Goal: Task Accomplishment & Management: Use online tool/utility

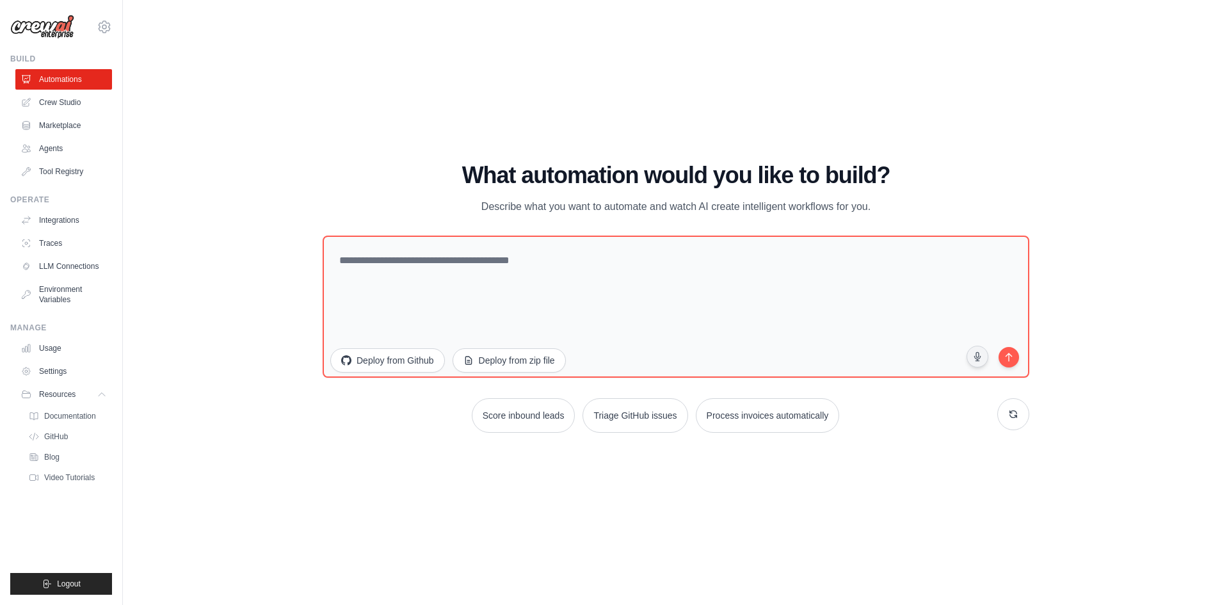
click at [35, 27] on img at bounding box center [42, 27] width 64 height 24
click at [58, 33] on img at bounding box center [42, 27] width 64 height 24
click at [40, 23] on img at bounding box center [42, 27] width 64 height 24
click at [40, 85] on link "Automations" at bounding box center [65, 79] width 97 height 20
click at [49, 102] on link "Crew Studio" at bounding box center [65, 102] width 97 height 20
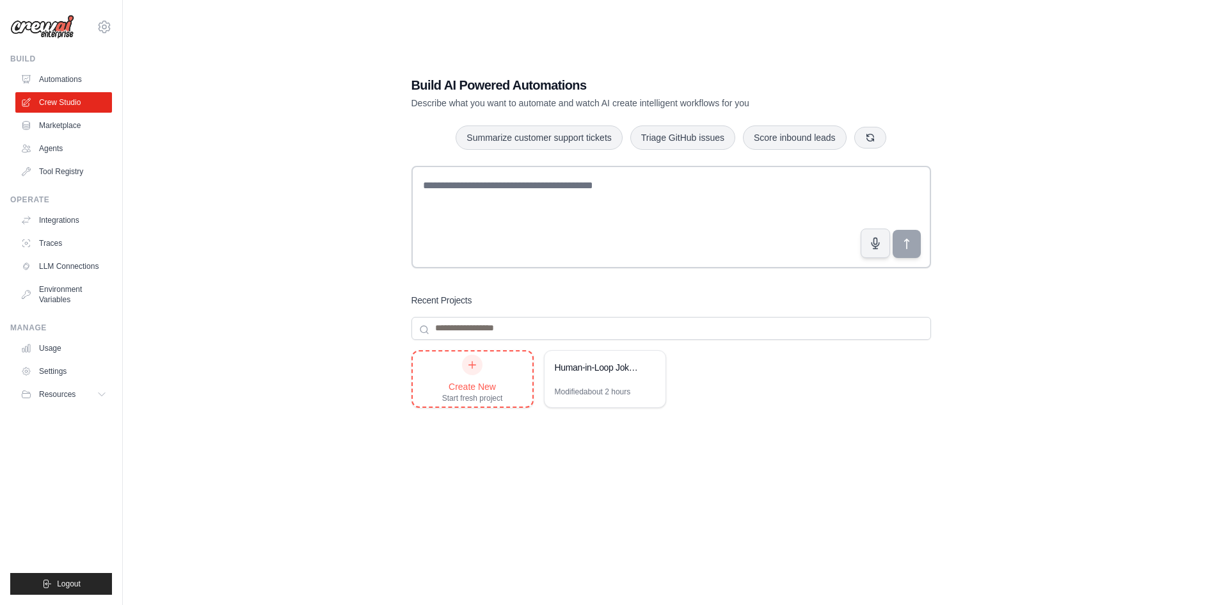
click at [472, 360] on icon at bounding box center [472, 365] width 10 height 10
click at [63, 80] on link "Automations" at bounding box center [65, 79] width 97 height 20
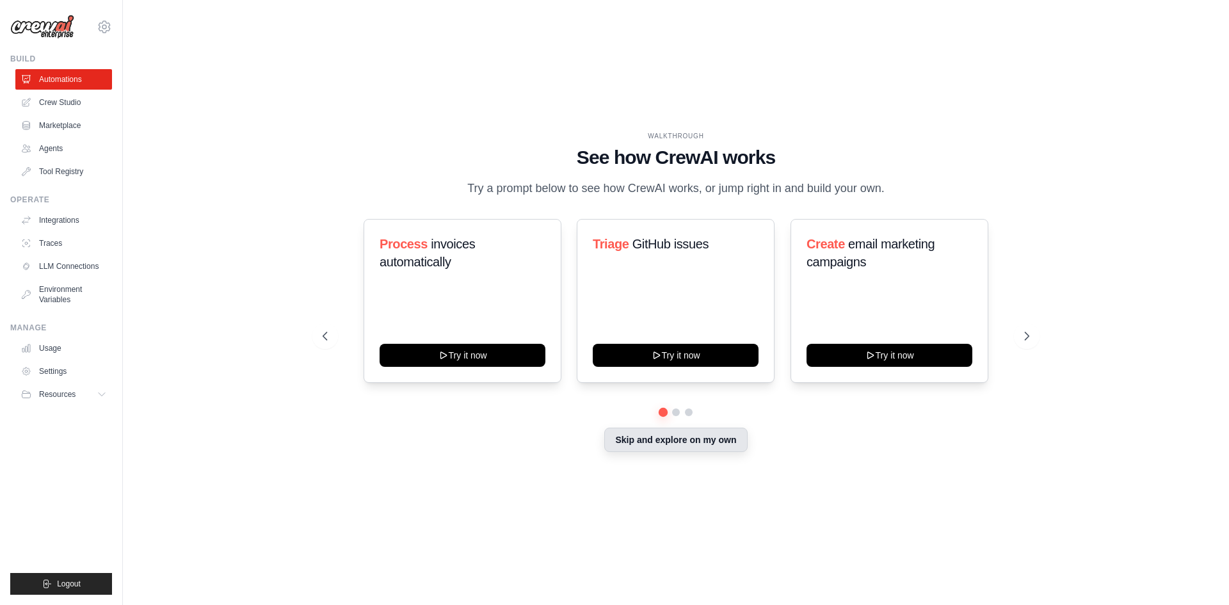
click at [685, 443] on button "Skip and explore on my own" at bounding box center [675, 440] width 143 height 24
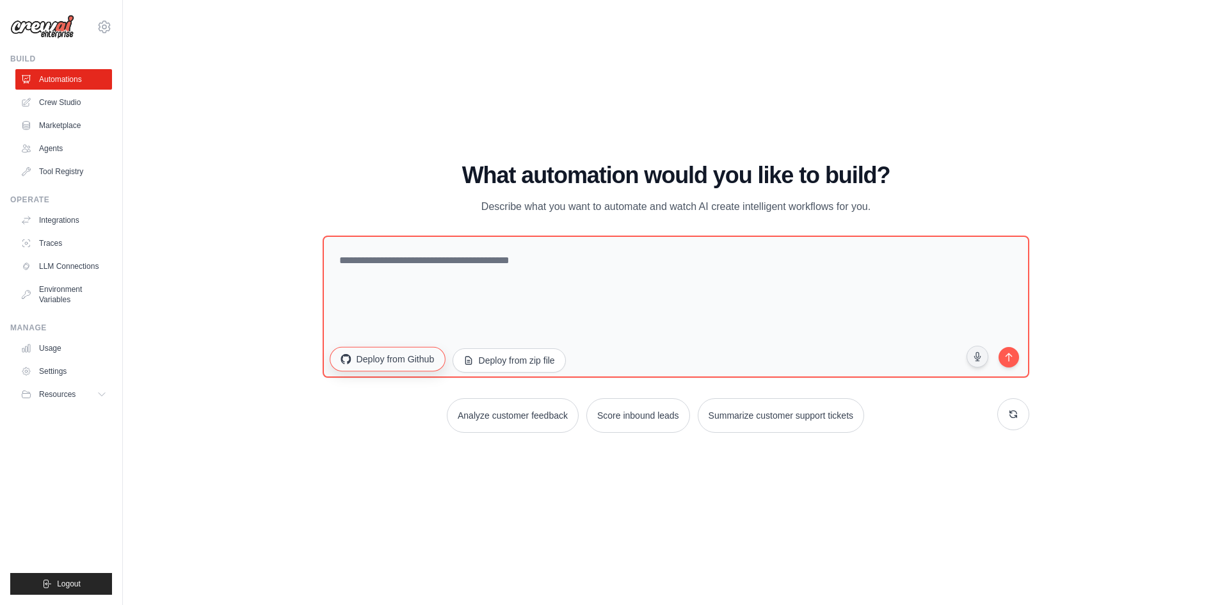
click at [413, 362] on button "Deploy from Github" at bounding box center [387, 358] width 115 height 24
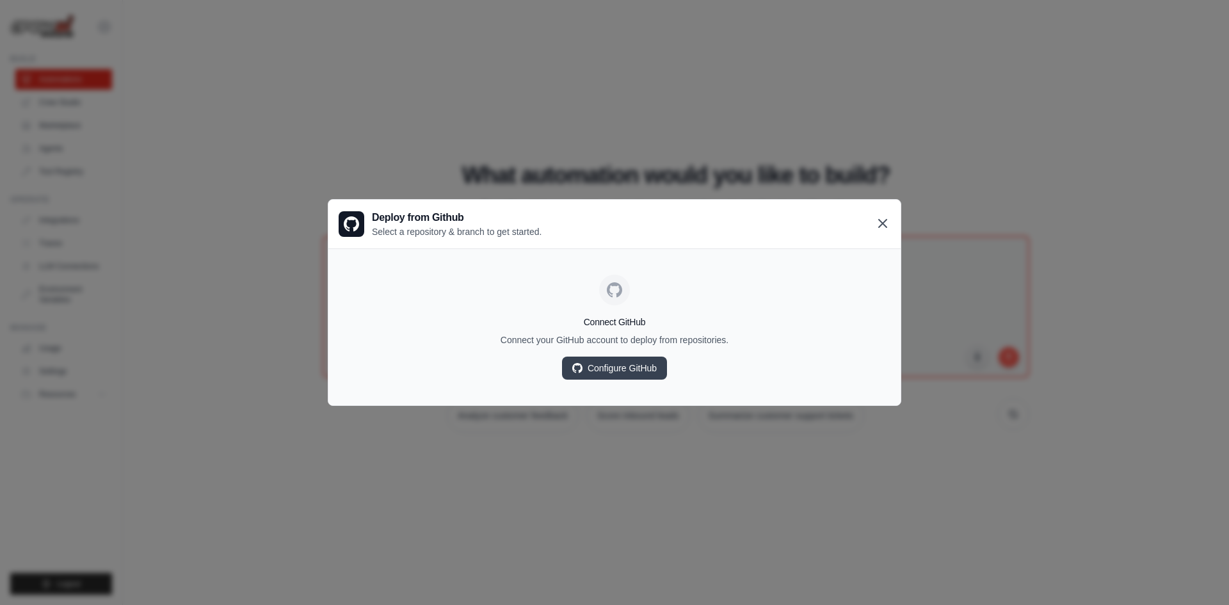
click at [888, 225] on icon at bounding box center [882, 223] width 15 height 15
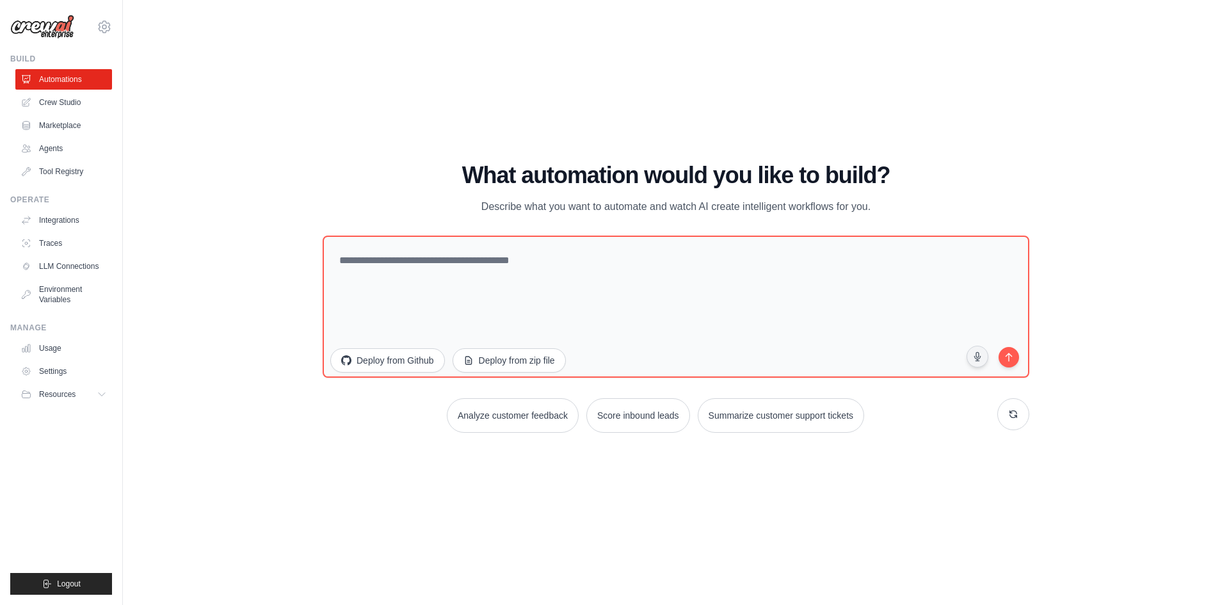
drag, startPoint x: 331, startPoint y: 418, endPoint x: 601, endPoint y: 378, distance: 273.0
click at [562, 399] on div "Analyze customer feedback Score inbound leads Summarize customer support tickets" at bounding box center [676, 415] width 707 height 35
click at [245, 149] on div "WALKTHROUGH See how [PERSON_NAME] works Try a prompt below to see how [PERSON_N…" at bounding box center [675, 302] width 1065 height 579
drag, startPoint x: 467, startPoint y: 173, endPoint x: 885, endPoint y: 211, distance: 420.2
click at [884, 211] on div "What automation would you like to build? Describe what you want to automate and…" at bounding box center [676, 189] width 707 height 52
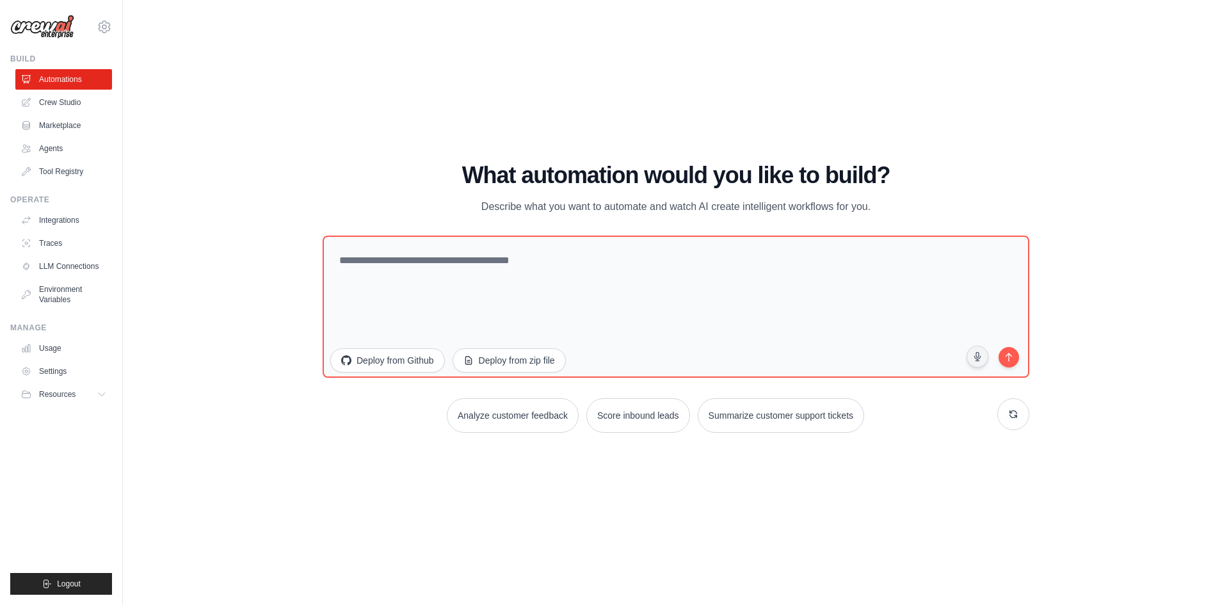
click at [885, 211] on p "Describe what you want to automate and watch AI create intelligent workflows fo…" at bounding box center [676, 206] width 430 height 17
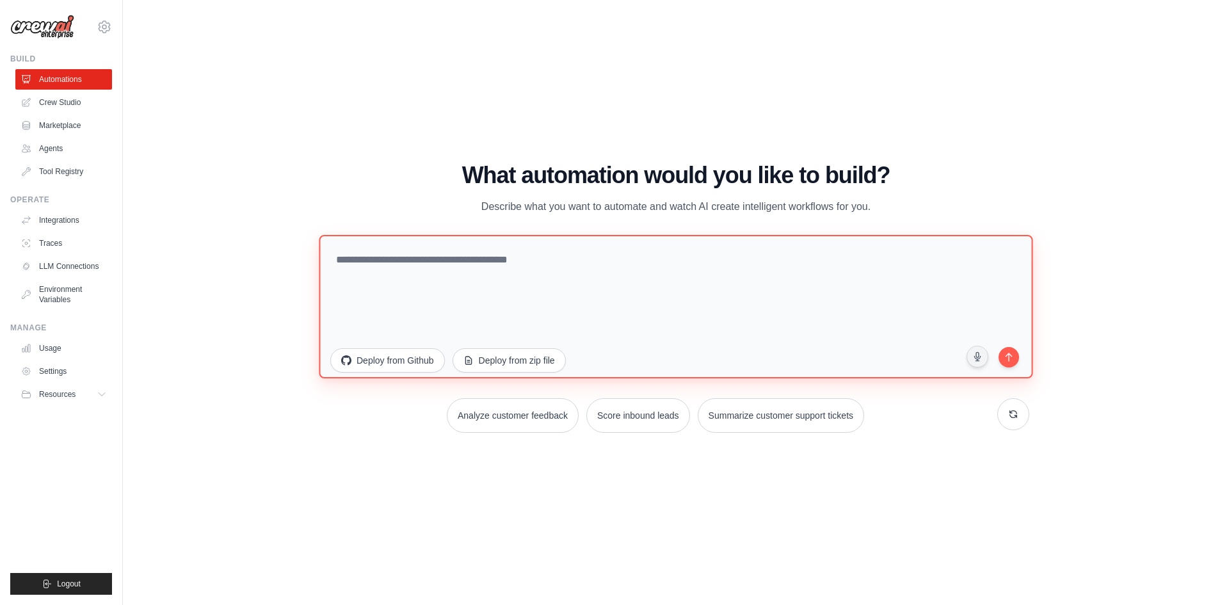
click at [545, 282] on textarea at bounding box center [676, 305] width 714 height 143
click at [356, 253] on textarea at bounding box center [676, 305] width 714 height 143
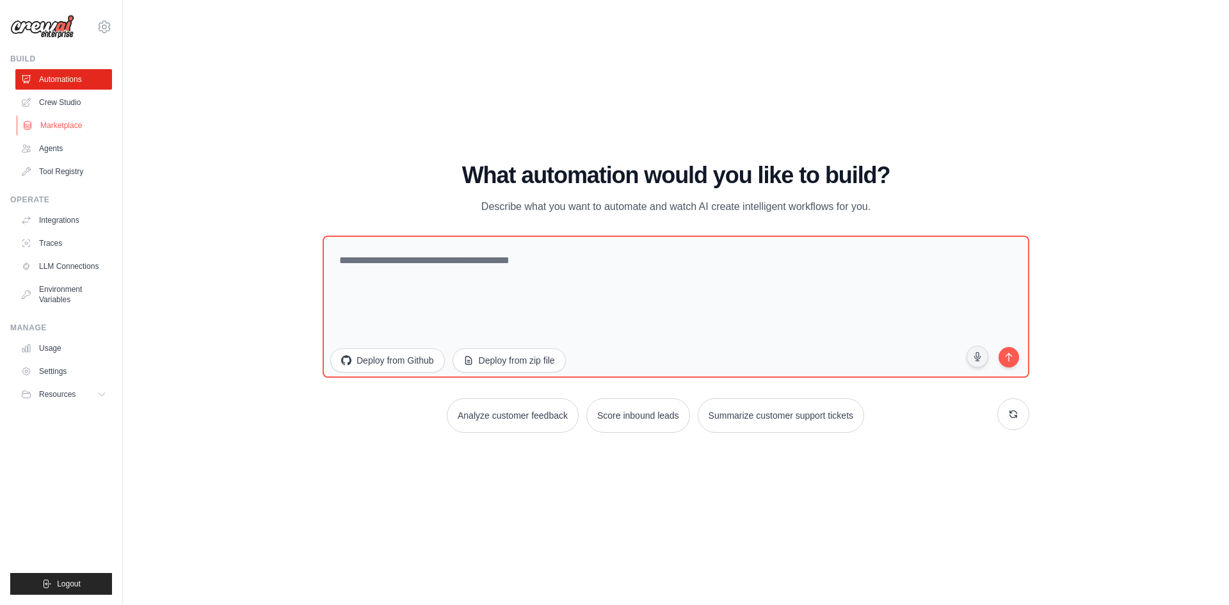
click at [56, 129] on link "Marketplace" at bounding box center [65, 125] width 97 height 20
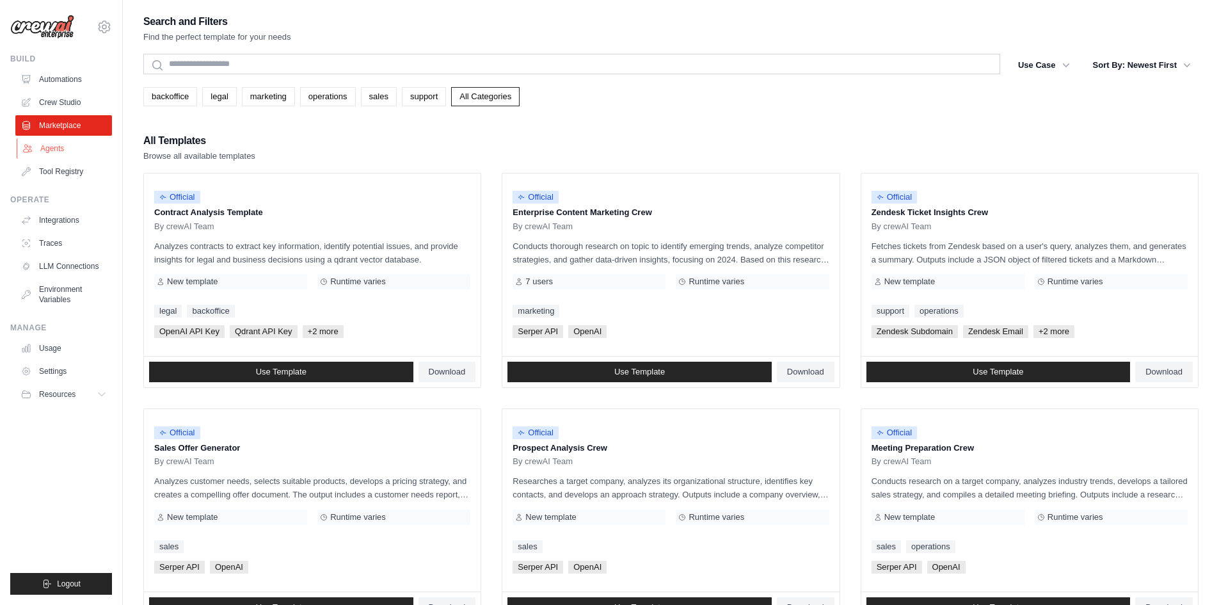
click at [31, 148] on icon at bounding box center [27, 148] width 10 height 10
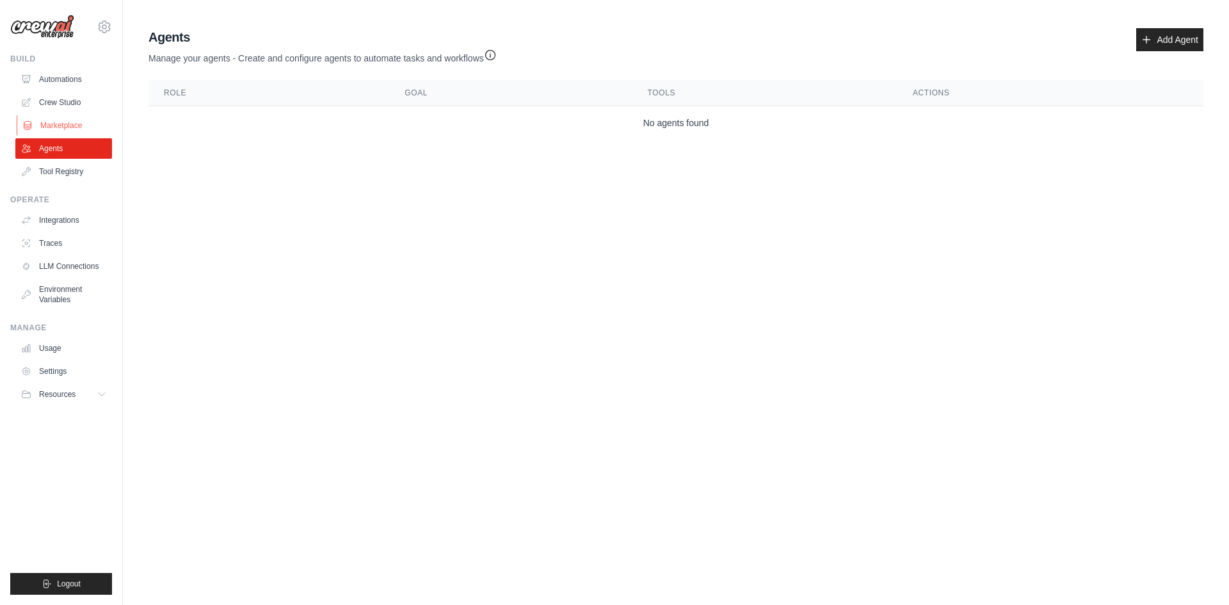
click at [54, 123] on link "Marketplace" at bounding box center [65, 125] width 97 height 20
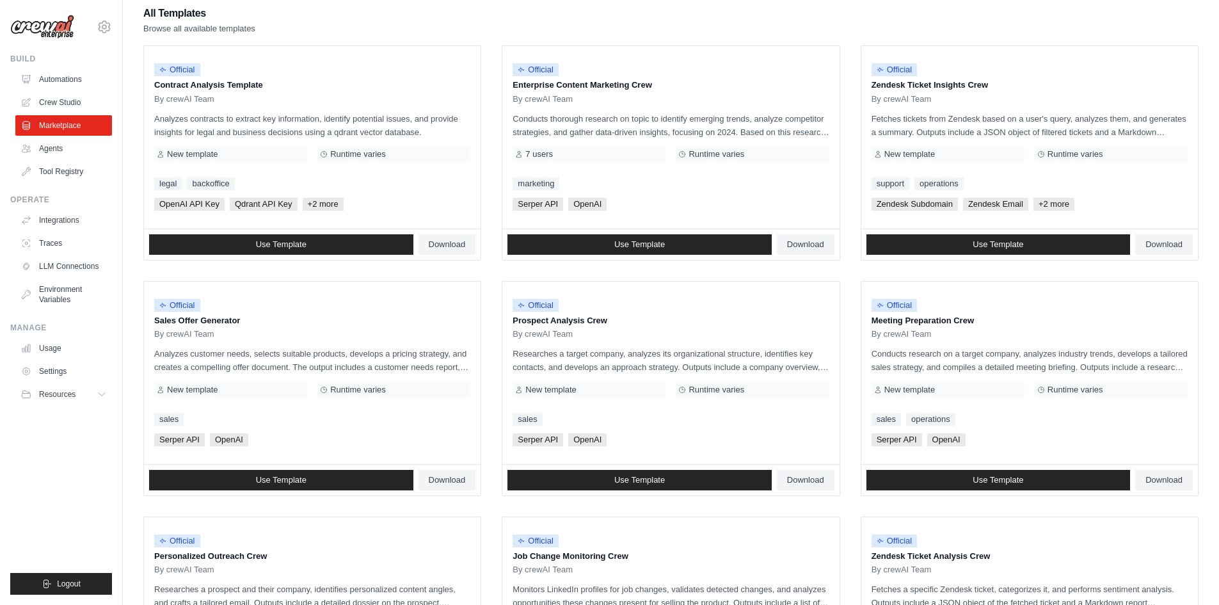
scroll to position [128, 0]
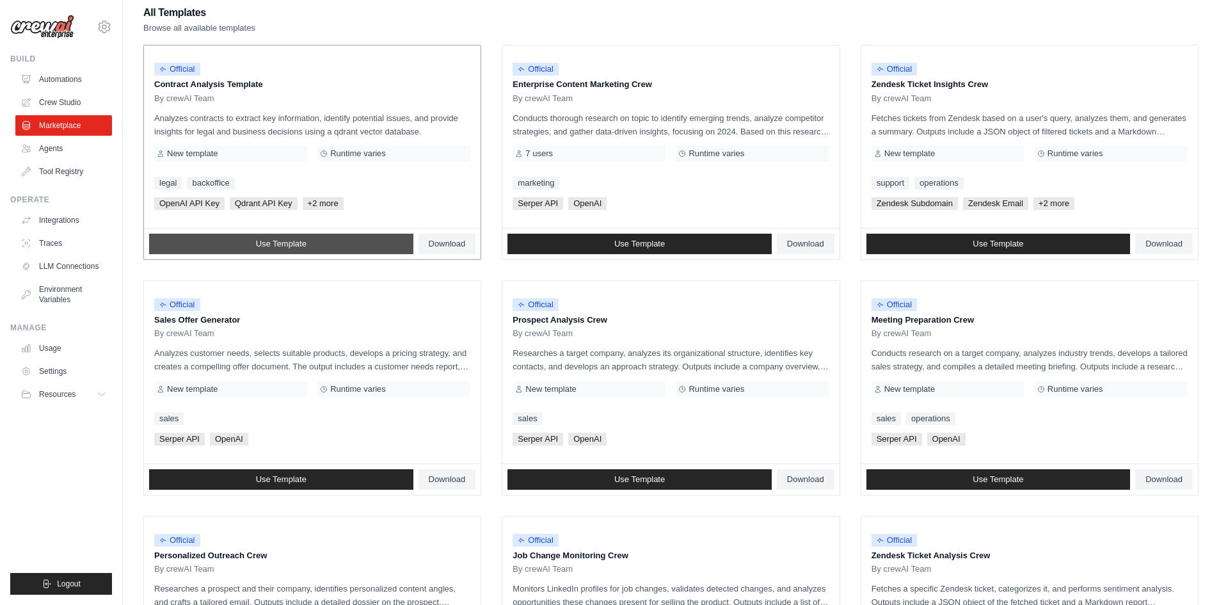
click at [278, 241] on span "Use Template" at bounding box center [281, 244] width 51 height 10
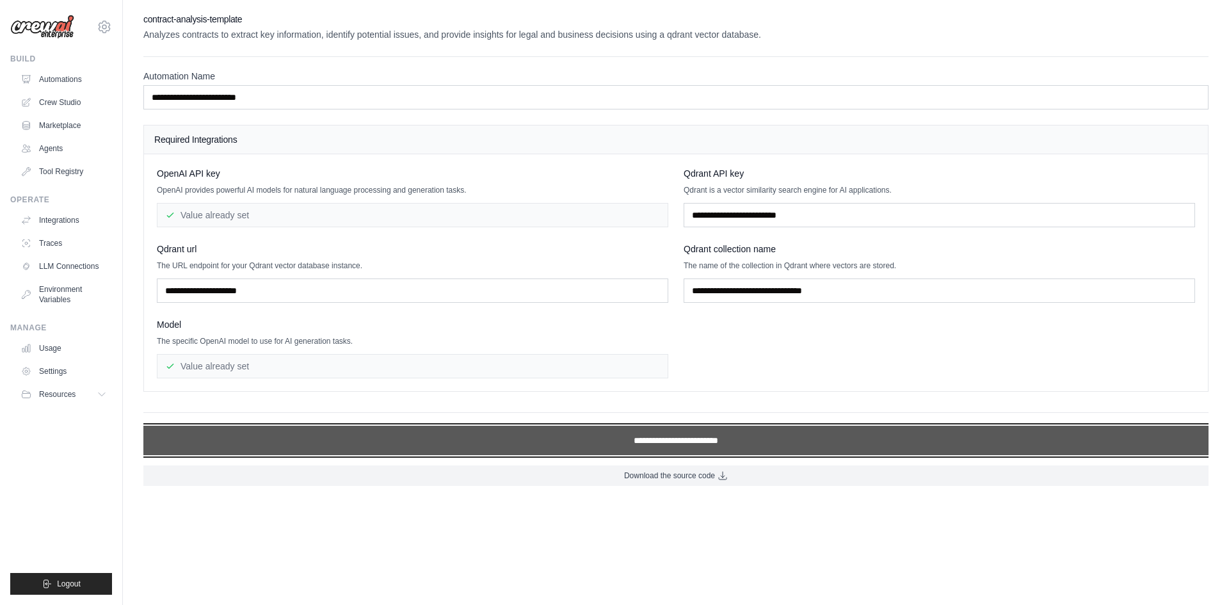
click at [731, 444] on input "**********" at bounding box center [675, 440] width 1065 height 29
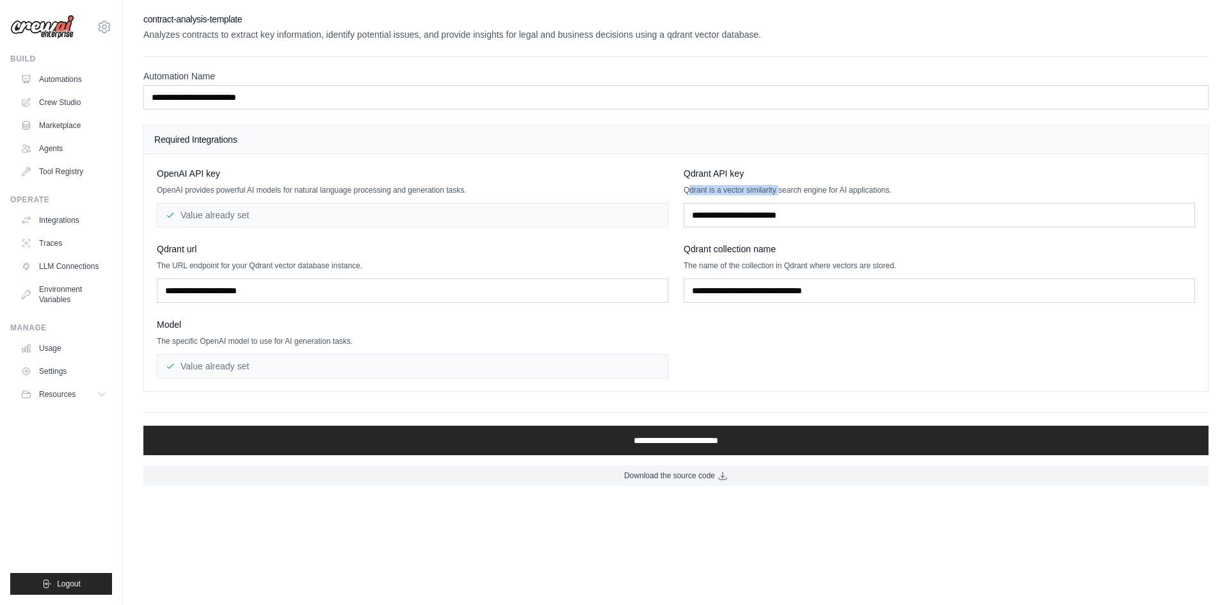
drag, startPoint x: 687, startPoint y: 193, endPoint x: 780, endPoint y: 191, distance: 92.8
click at [780, 191] on p "Qdrant is a vector similarity search engine for AI applications." at bounding box center [938, 190] width 511 height 10
click at [756, 187] on p "Qdrant is a vector similarity search engine for AI applications." at bounding box center [938, 190] width 511 height 10
drag, startPoint x: 886, startPoint y: 191, endPoint x: 666, endPoint y: 188, distance: 220.2
click at [666, 188] on div "OpenAI API key OpenAI provides powerful AI models for natural language processi…" at bounding box center [676, 272] width 1038 height 211
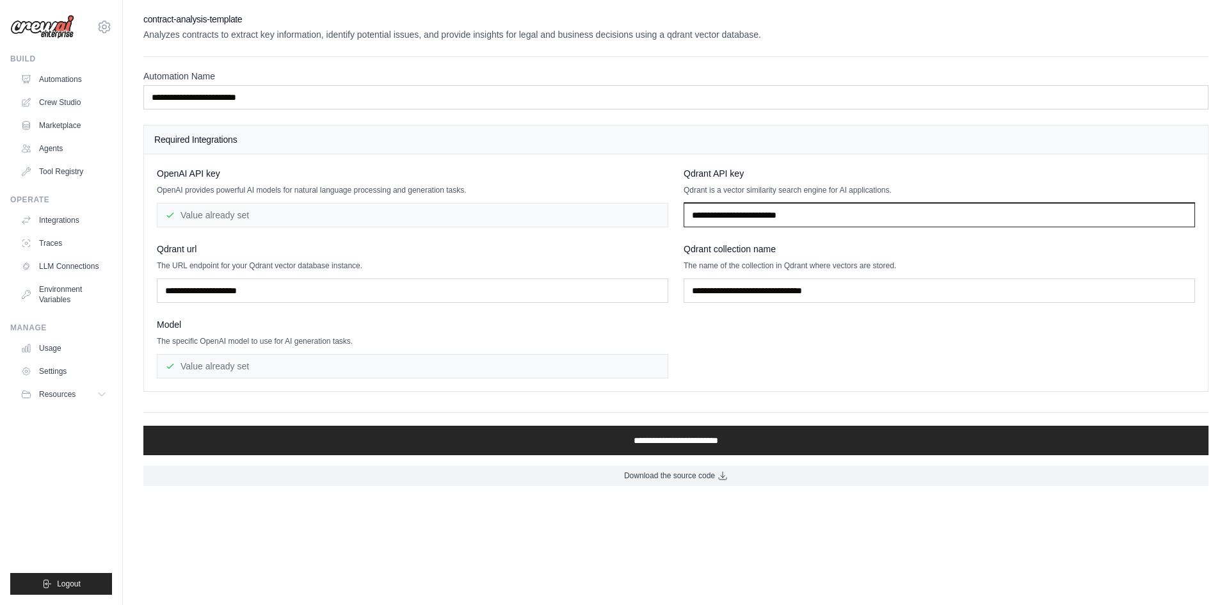
click at [719, 213] on input "text" at bounding box center [938, 215] width 511 height 24
drag, startPoint x: 748, startPoint y: 221, endPoint x: 926, endPoint y: 211, distance: 178.2
click at [918, 211] on input "text" at bounding box center [938, 215] width 511 height 24
drag, startPoint x: 834, startPoint y: 206, endPoint x: 625, endPoint y: 196, distance: 209.5
click at [625, 196] on div "OpenAI API key OpenAI provides powerful AI models for natural language processi…" at bounding box center [676, 272] width 1038 height 211
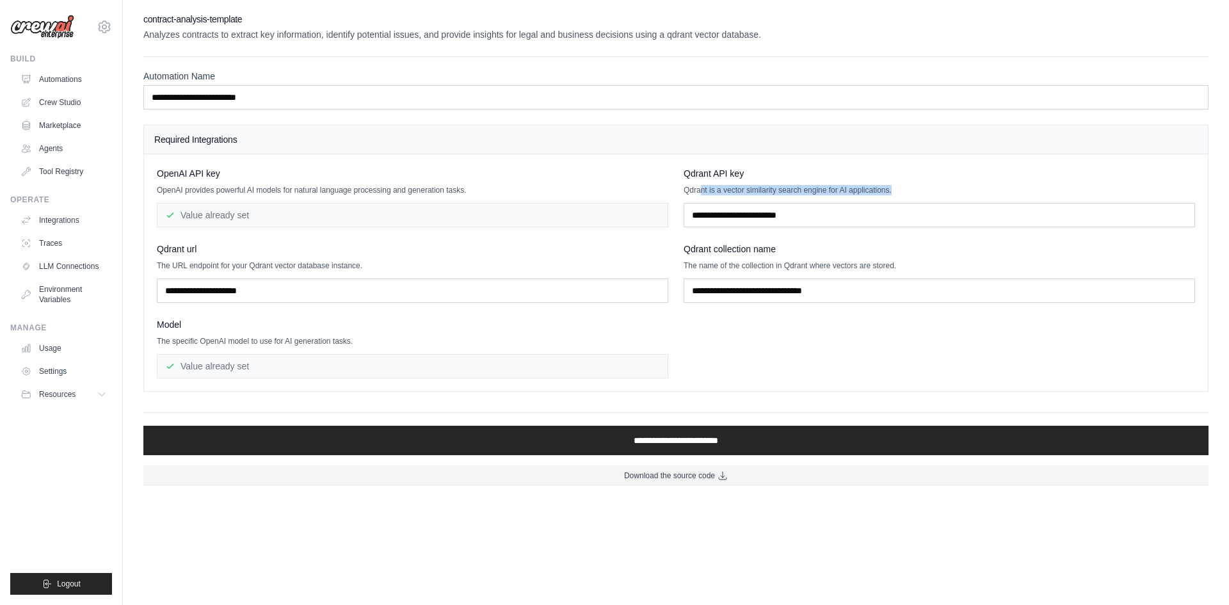
drag, startPoint x: 731, startPoint y: 191, endPoint x: 795, endPoint y: 191, distance: 64.0
click at [815, 192] on p "Qdrant is a vector similarity search engine for AI applications." at bounding box center [938, 190] width 511 height 10
click at [772, 190] on p "Qdrant is a vector similarity search engine for AI applications." at bounding box center [938, 190] width 511 height 10
drag, startPoint x: 732, startPoint y: 179, endPoint x: 751, endPoint y: 186, distance: 19.8
click at [753, 184] on div "Qdrant API key Qdrant is a vector similarity search engine for AI applications." at bounding box center [938, 197] width 511 height 60
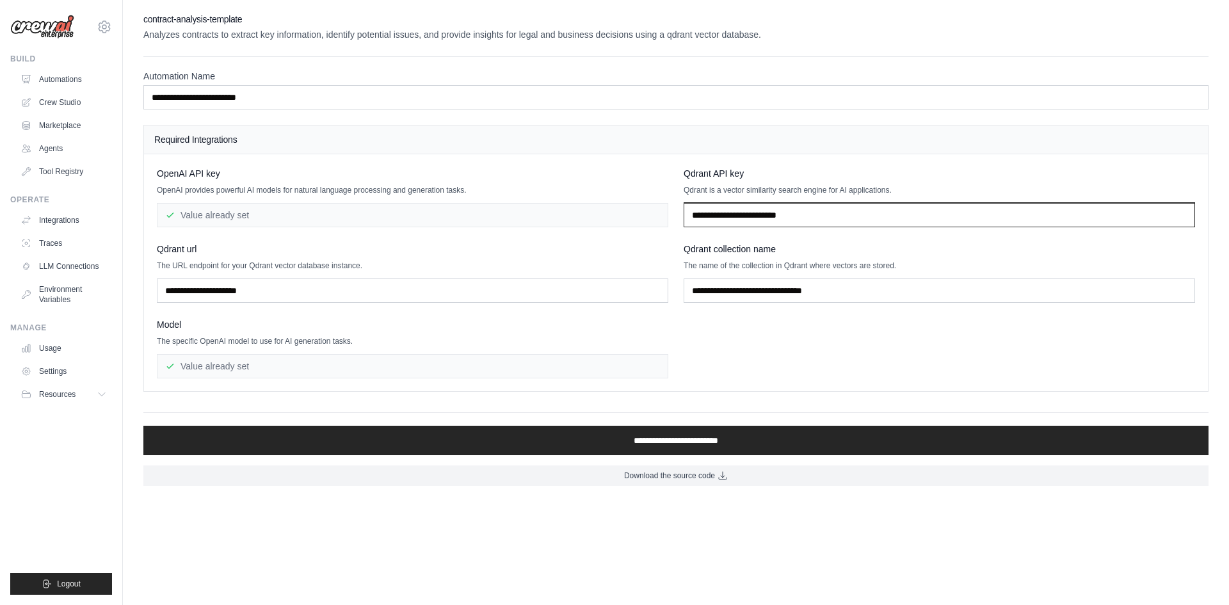
click at [706, 204] on input "text" at bounding box center [938, 215] width 511 height 24
drag, startPoint x: 686, startPoint y: 173, endPoint x: 926, endPoint y: 202, distance: 241.6
click at [926, 202] on div "OpenAI API key OpenAI provides powerful AI models for natural language processi…" at bounding box center [676, 272] width 1038 height 211
click at [836, 219] on input "text" at bounding box center [938, 215] width 511 height 24
click at [739, 276] on div "Qdrant collection name The name of the collection in Qdrant where vectors are s…" at bounding box center [938, 273] width 511 height 60
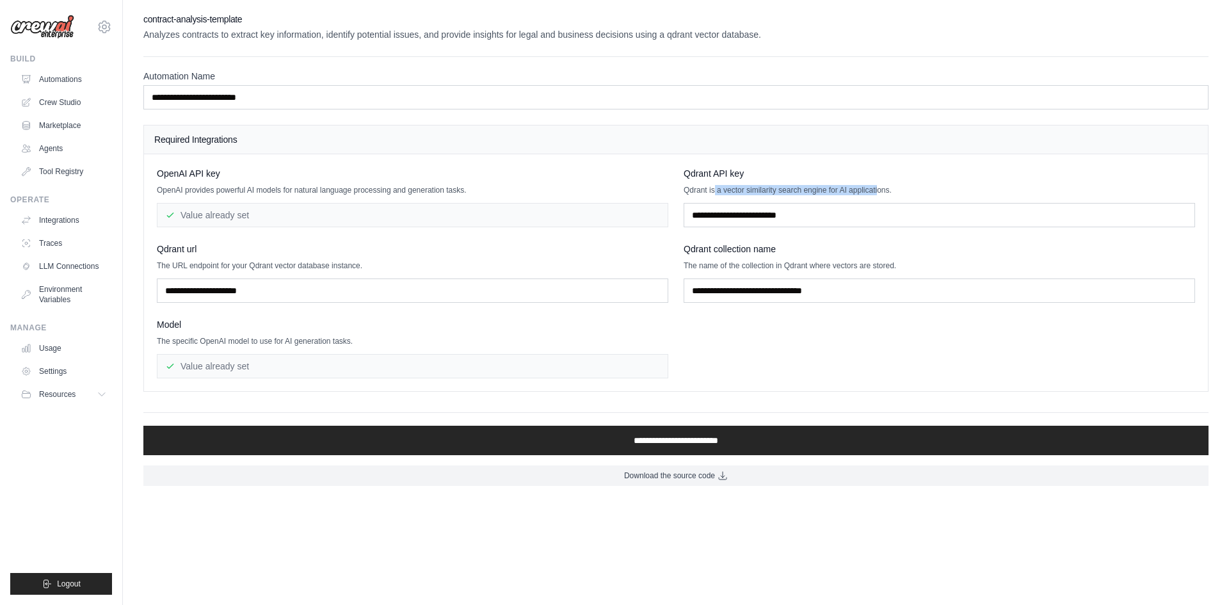
drag, startPoint x: 714, startPoint y: 194, endPoint x: 876, endPoint y: 194, distance: 161.9
click at [876, 194] on p "Qdrant is a vector similarity search engine for AI applications." at bounding box center [938, 190] width 511 height 10
click at [871, 193] on p "Qdrant is a vector similarity search engine for AI applications." at bounding box center [938, 190] width 511 height 10
click at [778, 213] on input "text" at bounding box center [938, 215] width 511 height 24
click at [738, 294] on input "text" at bounding box center [938, 290] width 511 height 24
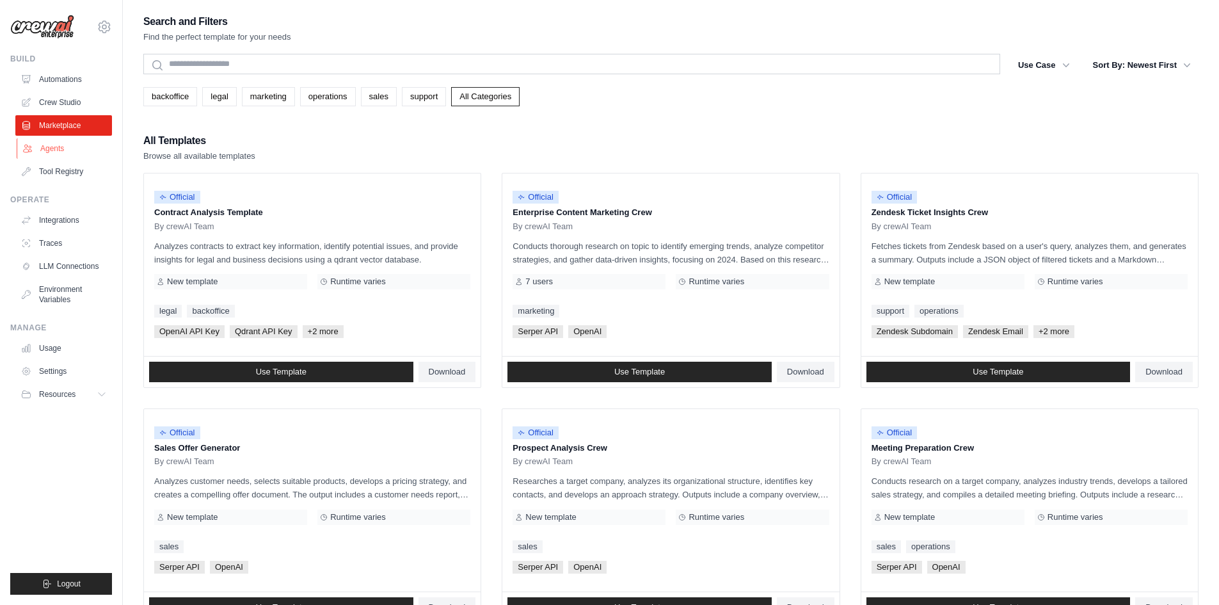
click at [60, 157] on link "Agents" at bounding box center [65, 148] width 97 height 20
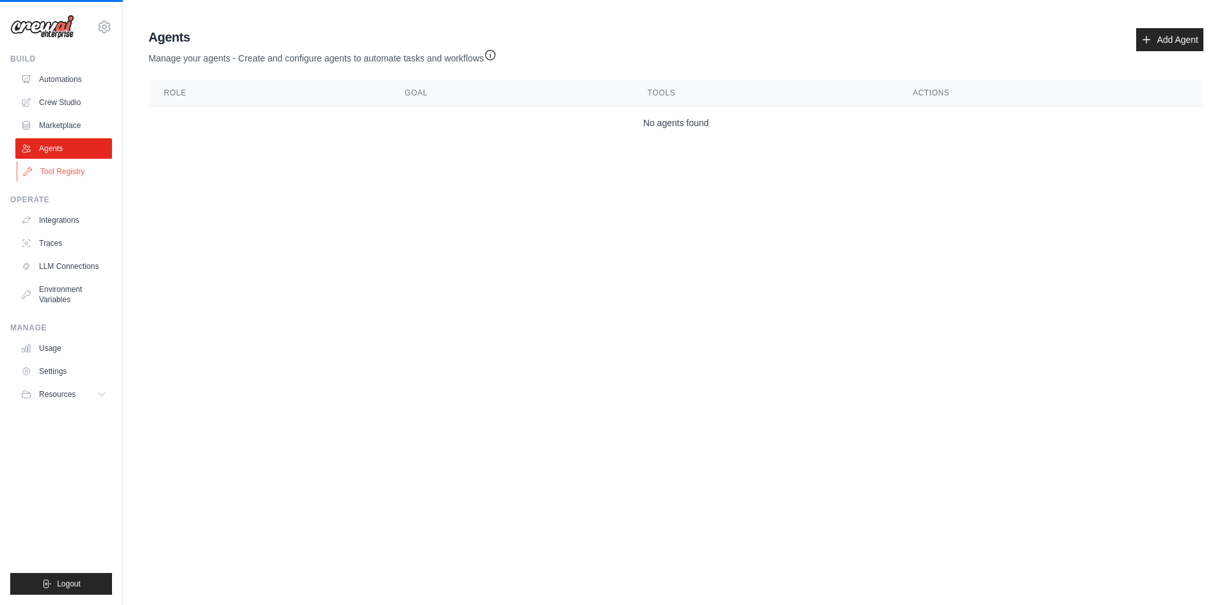
click at [63, 166] on link "Tool Registry" at bounding box center [65, 171] width 97 height 20
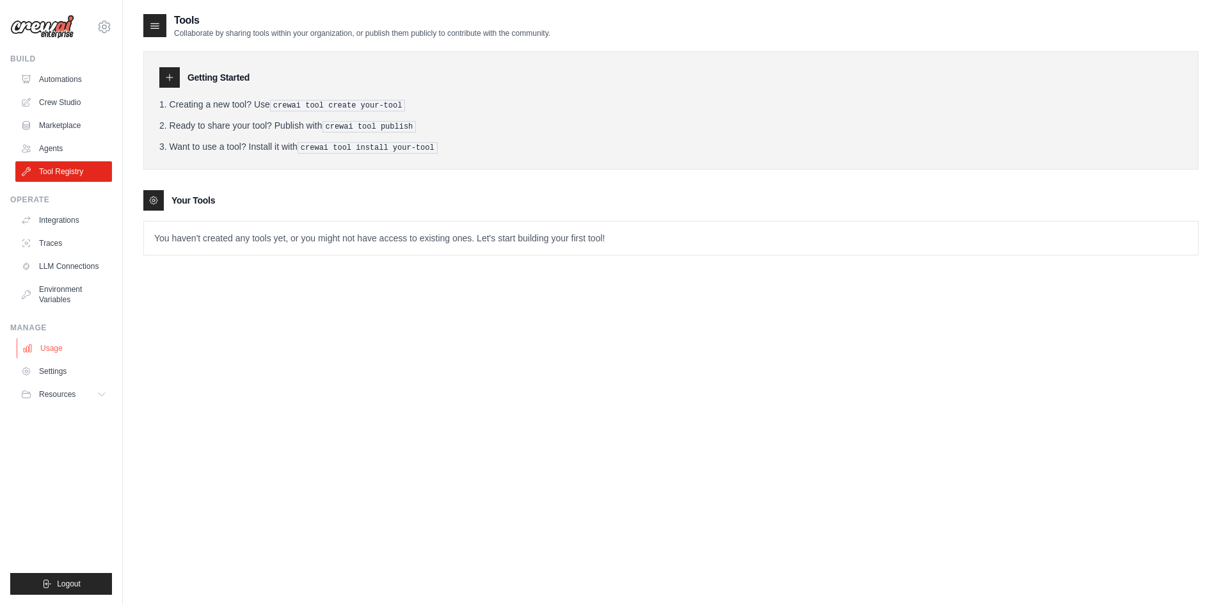
click at [44, 353] on link "Usage" at bounding box center [65, 348] width 97 height 20
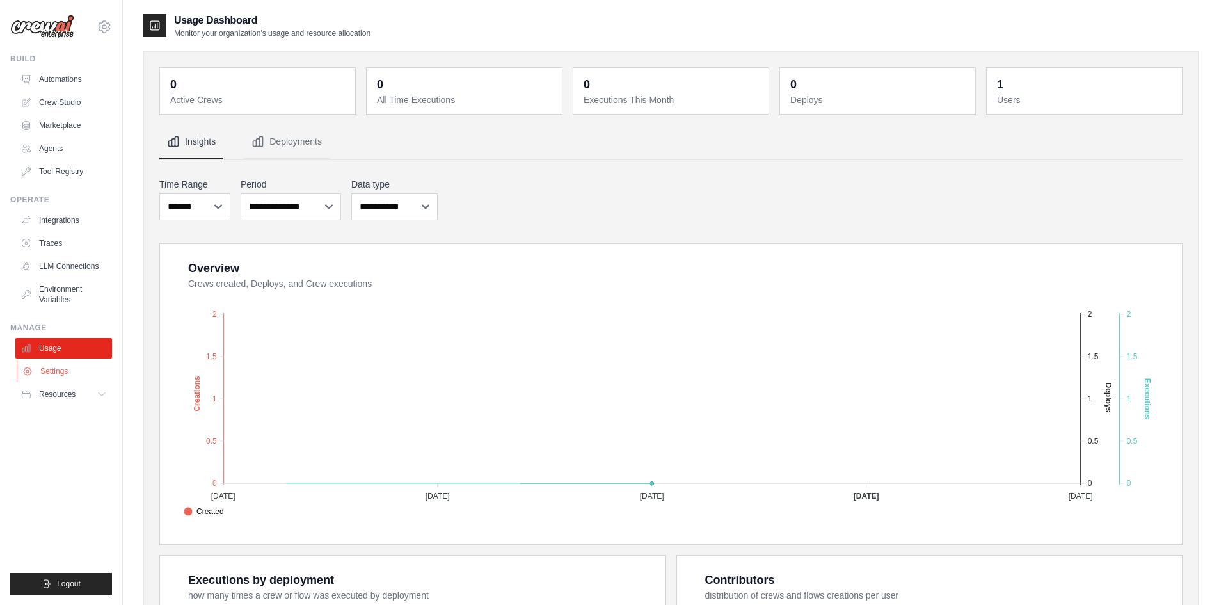
click at [60, 367] on link "Settings" at bounding box center [65, 371] width 97 height 20
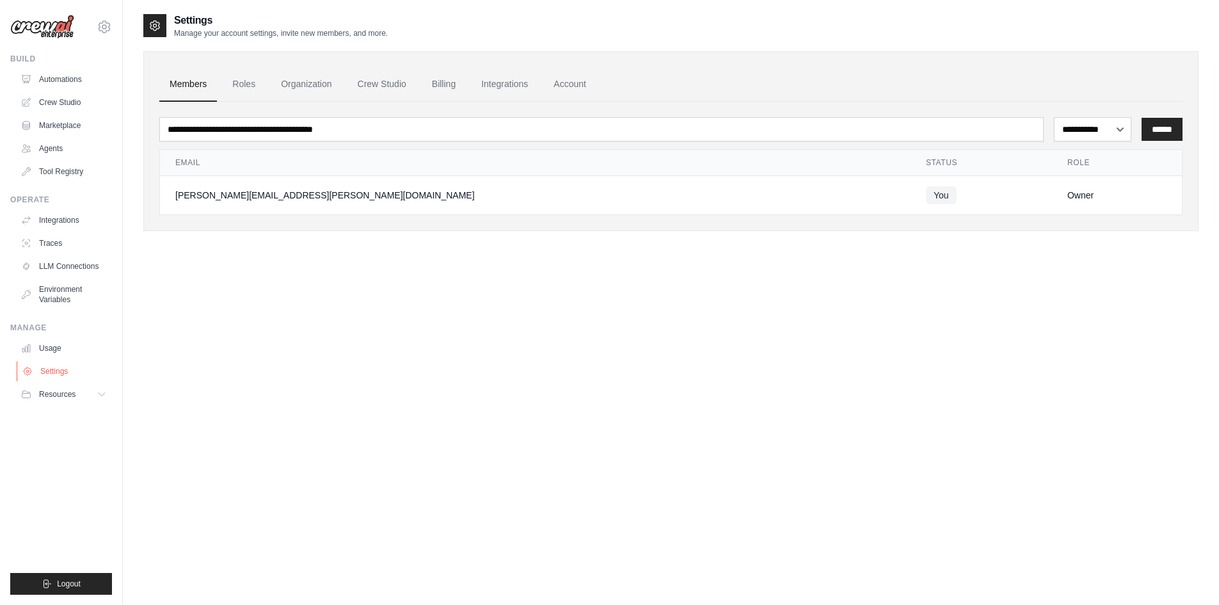
click at [54, 380] on link "Settings" at bounding box center [65, 371] width 97 height 20
click at [52, 349] on link "Usage" at bounding box center [65, 348] width 97 height 20
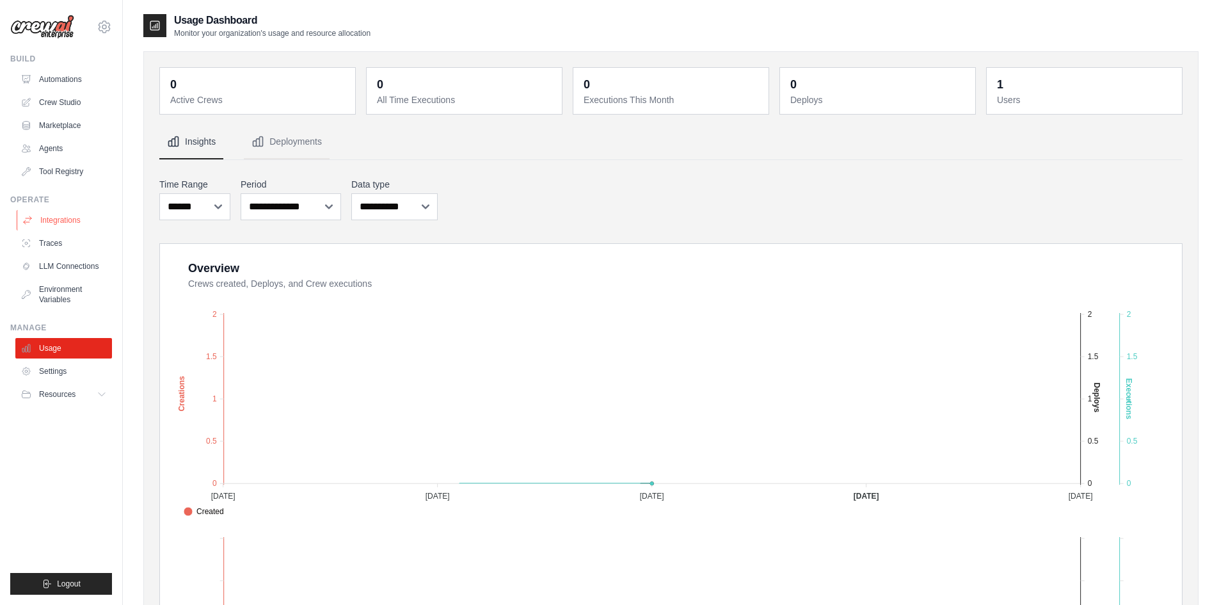
click at [62, 223] on link "Integrations" at bounding box center [65, 220] width 97 height 20
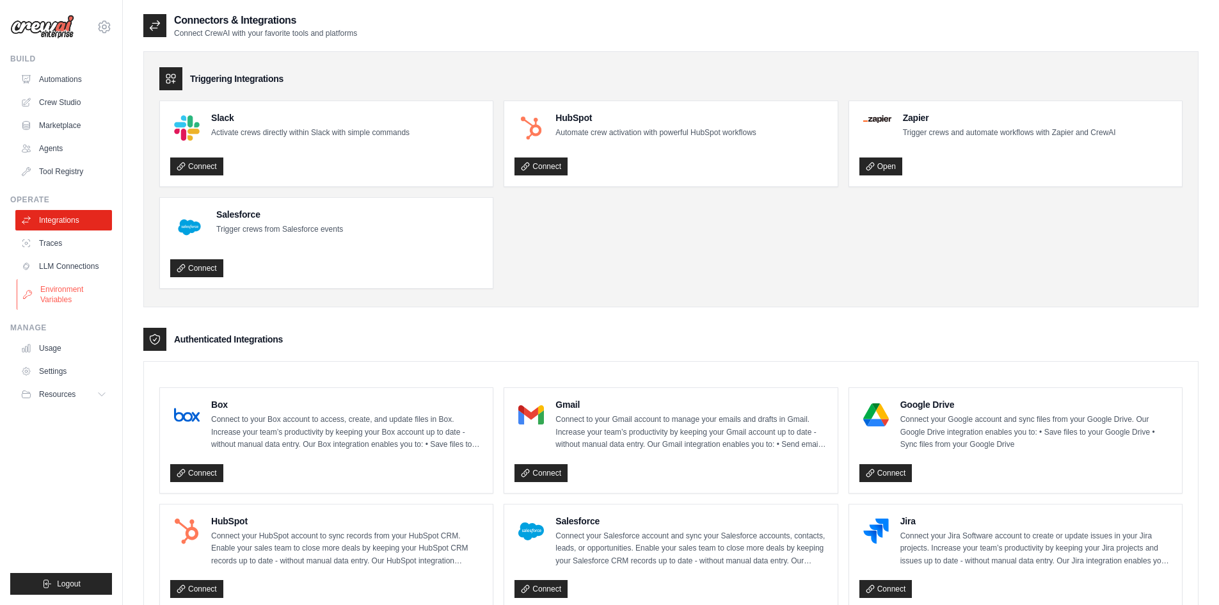
click at [72, 292] on link "Environment Variables" at bounding box center [65, 294] width 97 height 31
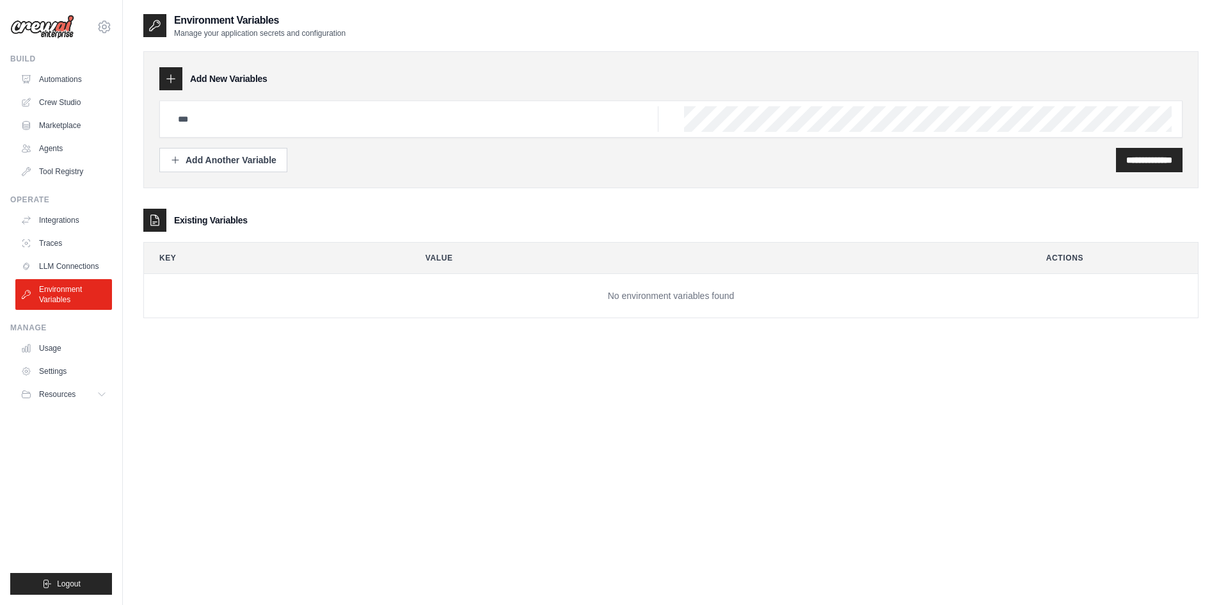
click at [71, 255] on ul "Integrations Traces LLM Connections Environment Variables" at bounding box center [63, 260] width 97 height 100
click at [73, 263] on link "LLM Connections" at bounding box center [65, 266] width 97 height 20
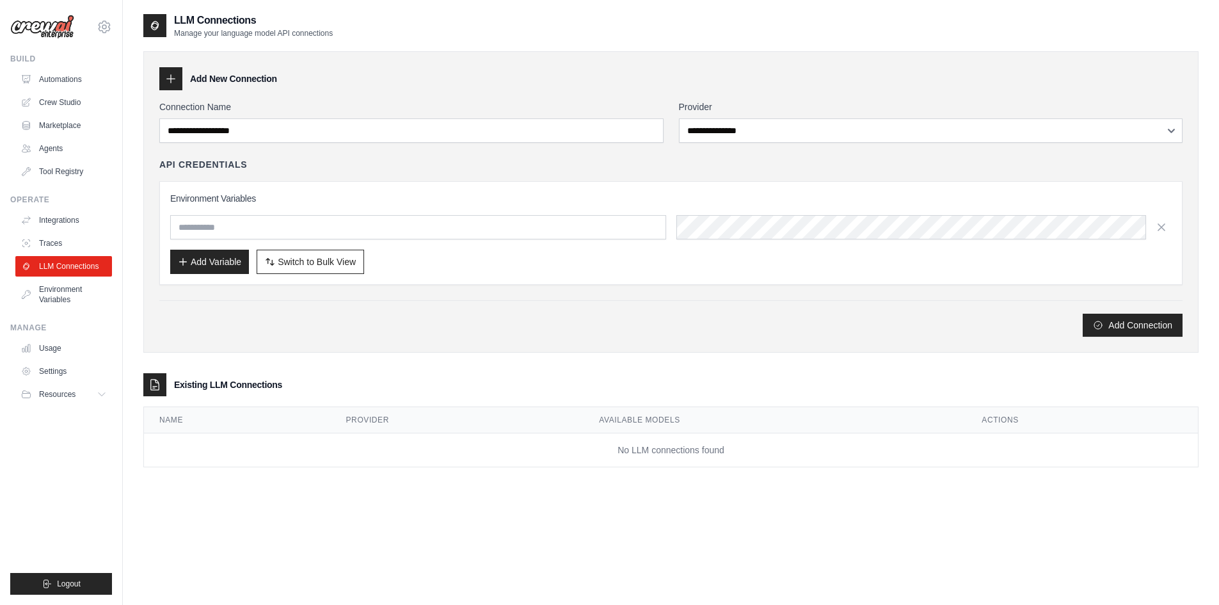
click at [58, 218] on link "Integrations" at bounding box center [63, 220] width 97 height 20
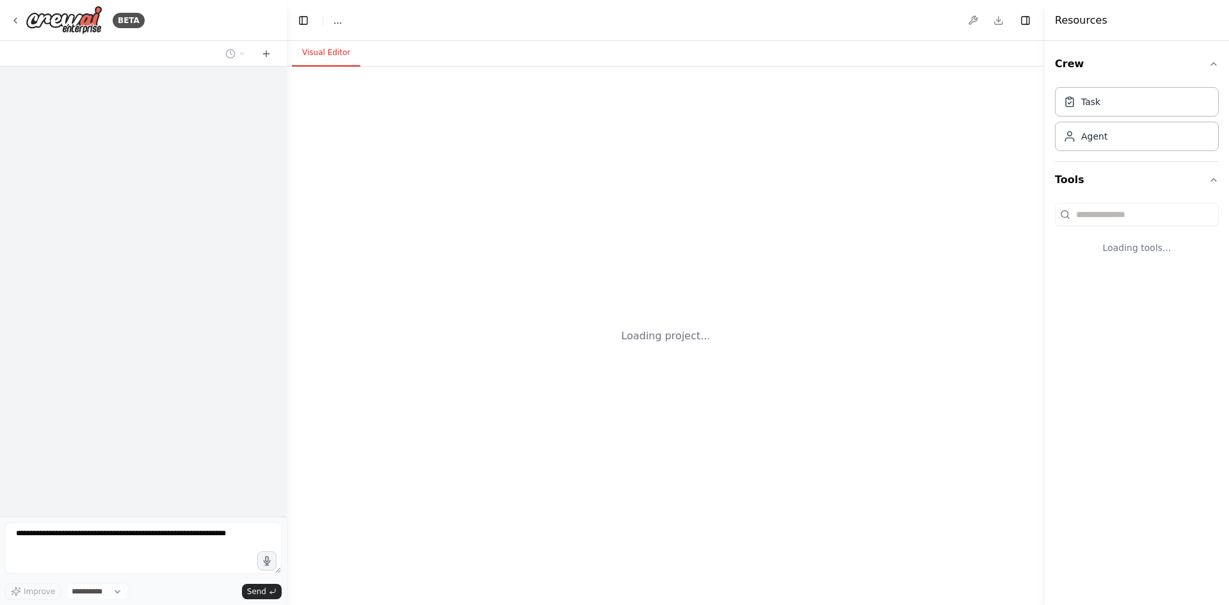
select select "****"
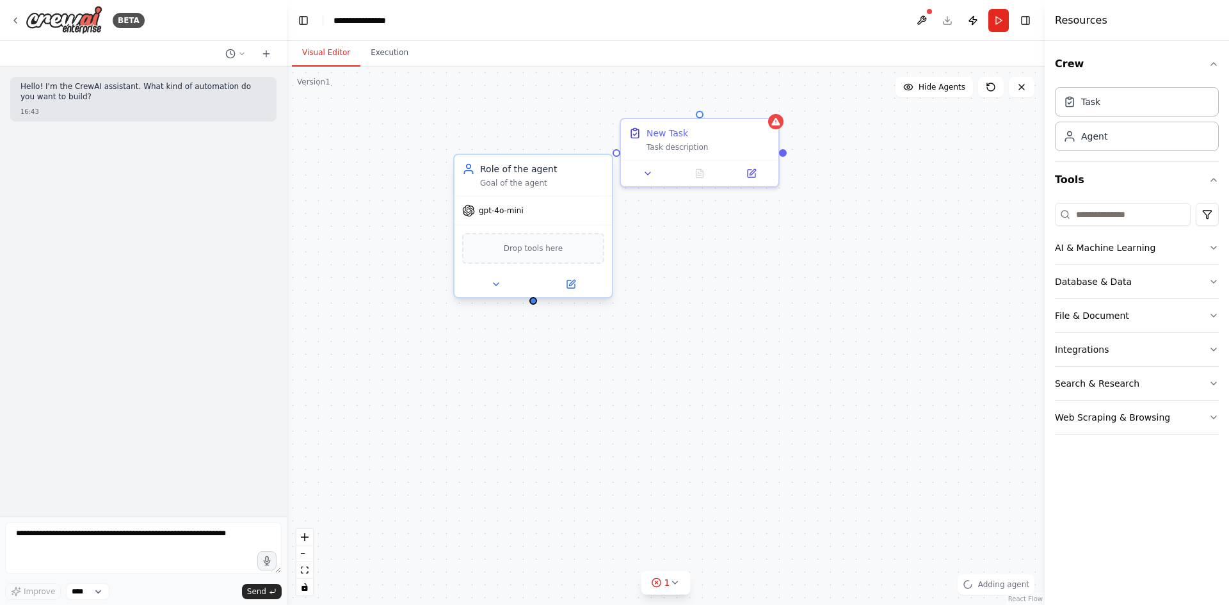
drag, startPoint x: 739, startPoint y: 340, endPoint x: 499, endPoint y: 170, distance: 294.2
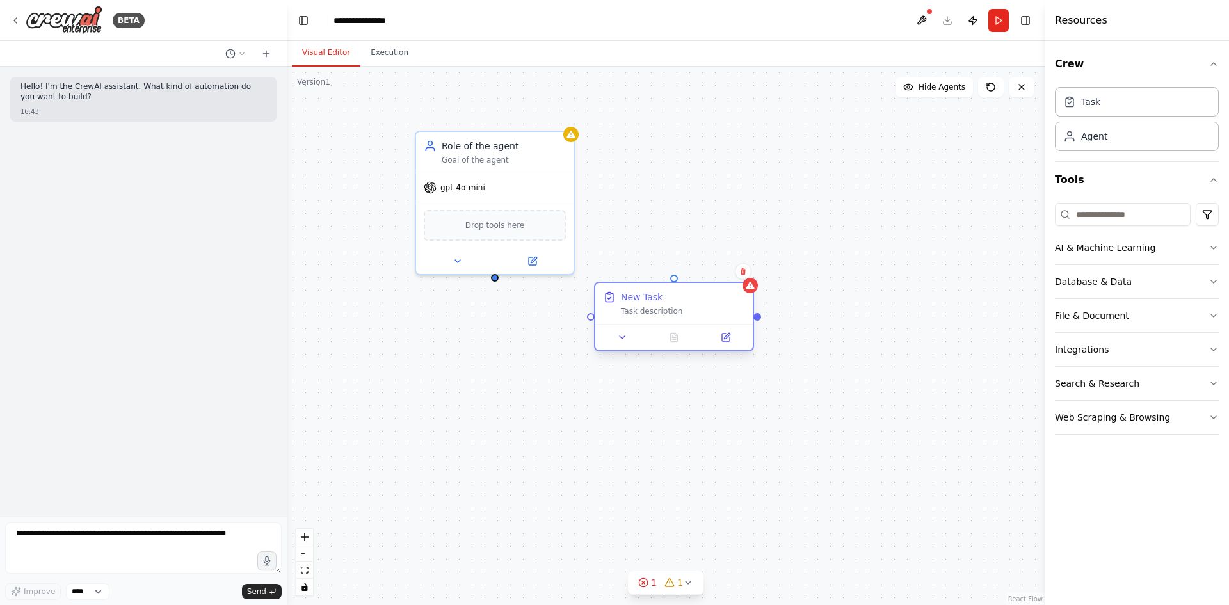
drag, startPoint x: 658, startPoint y: 198, endPoint x: 527, endPoint y: 387, distance: 229.5
click at [594, 351] on div "New Task Task description" at bounding box center [674, 317] width 160 height 70
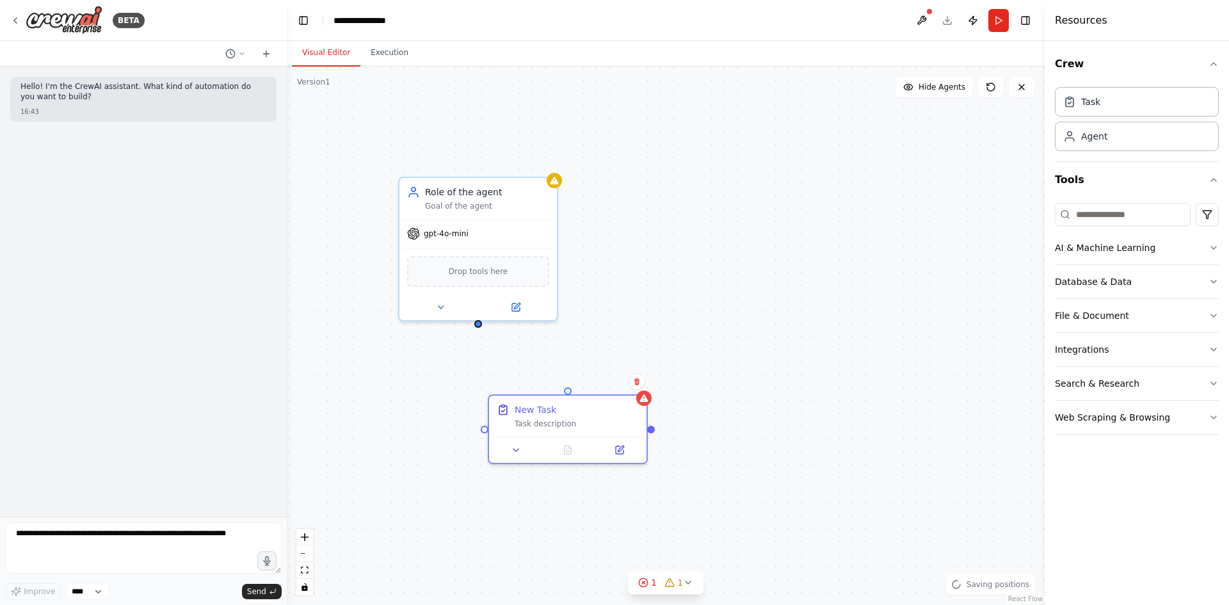
drag, startPoint x: 495, startPoint y: 286, endPoint x: 460, endPoint y: 214, distance: 80.4
click at [460, 214] on div "New Task Task description Role of the agent Goal of the agent gpt-4o-mini Drop …" at bounding box center [666, 336] width 758 height 538
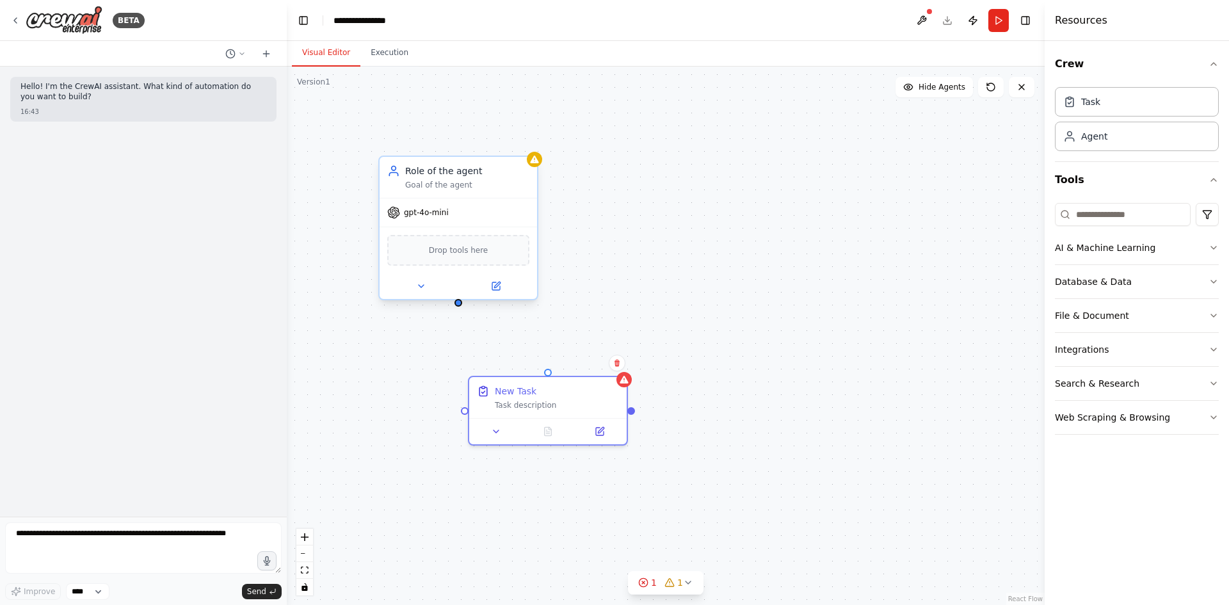
drag, startPoint x: 459, startPoint y: 209, endPoint x: 454, endPoint y: 289, distance: 80.2
click at [456, 292] on div "New Task Task description Role of the agent Goal of the agent gpt-4o-mini Drop …" at bounding box center [666, 336] width 758 height 538
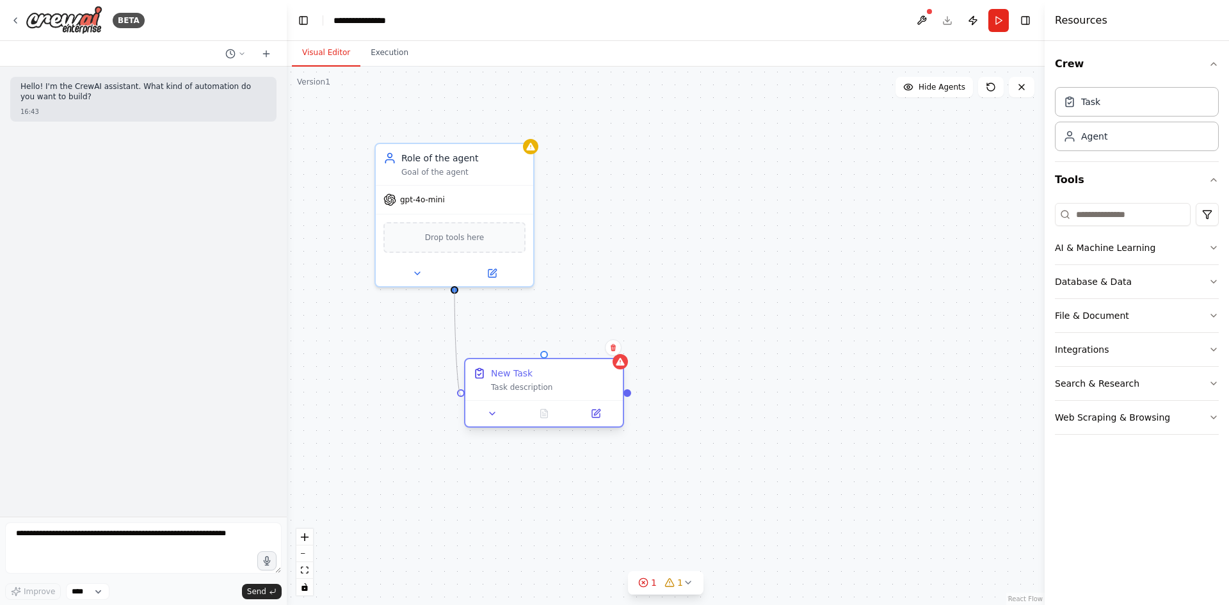
drag, startPoint x: 454, startPoint y: 288, endPoint x: 463, endPoint y: 396, distance: 108.6
click at [463, 397] on div "New Task Task description Role of the agent Goal of the agent gpt-4o-mini Drop …" at bounding box center [625, 348] width 758 height 538
click at [482, 175] on div "Role of the agent Goal of the agent" at bounding box center [454, 161] width 157 height 41
click at [461, 251] on div "Drop tools here" at bounding box center [454, 234] width 157 height 47
click at [507, 274] on button at bounding box center [492, 270] width 72 height 15
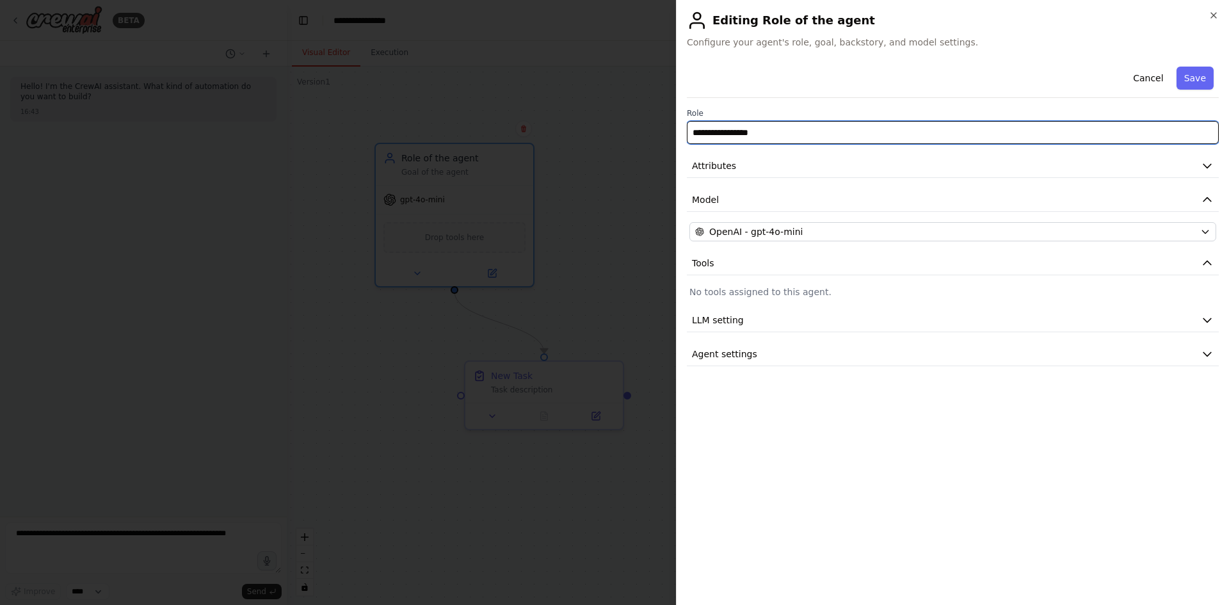
drag, startPoint x: 826, startPoint y: 136, endPoint x: 683, endPoint y: 130, distance: 143.5
click at [683, 130] on div "**********" at bounding box center [952, 302] width 553 height 605
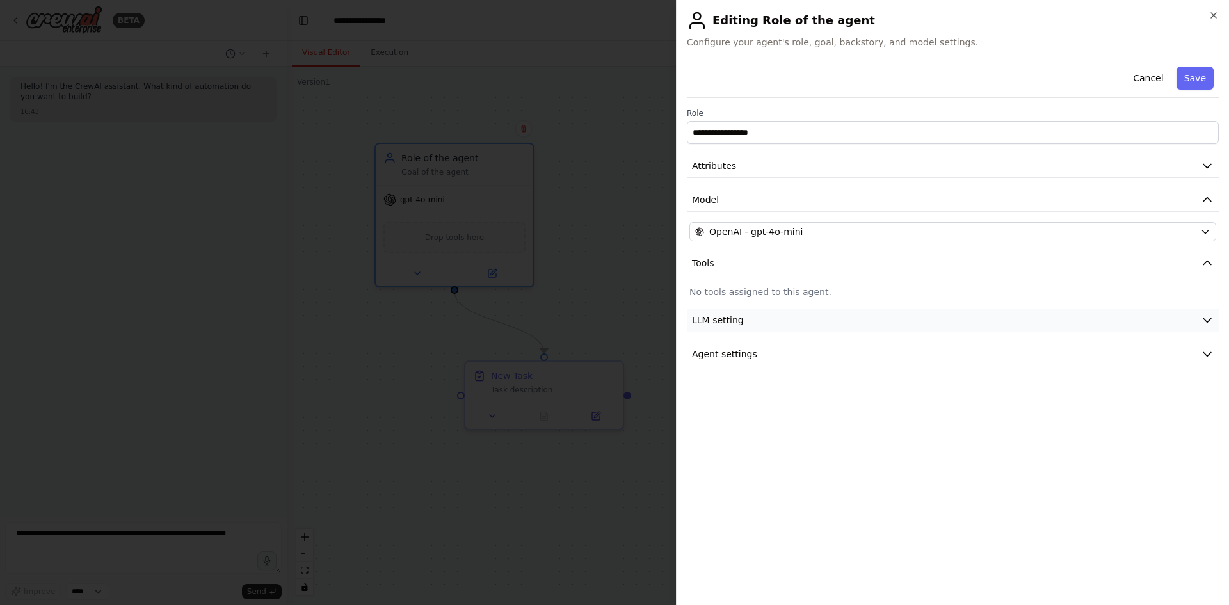
click at [769, 325] on button "LLM setting" at bounding box center [953, 320] width 532 height 24
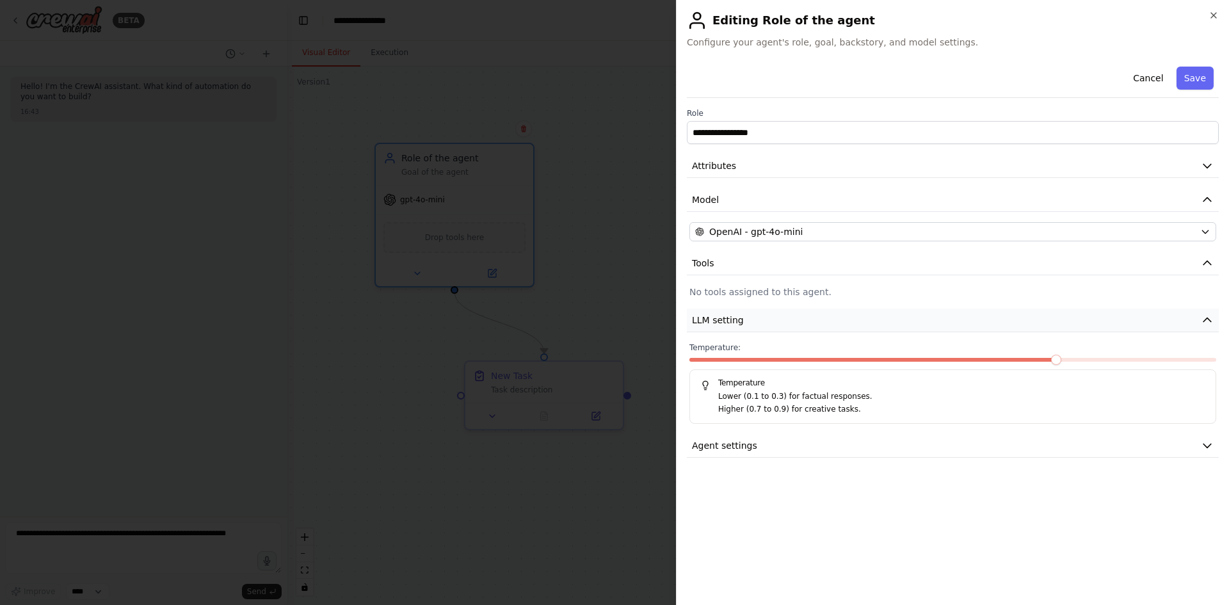
click at [764, 323] on button "LLM setting" at bounding box center [953, 320] width 532 height 24
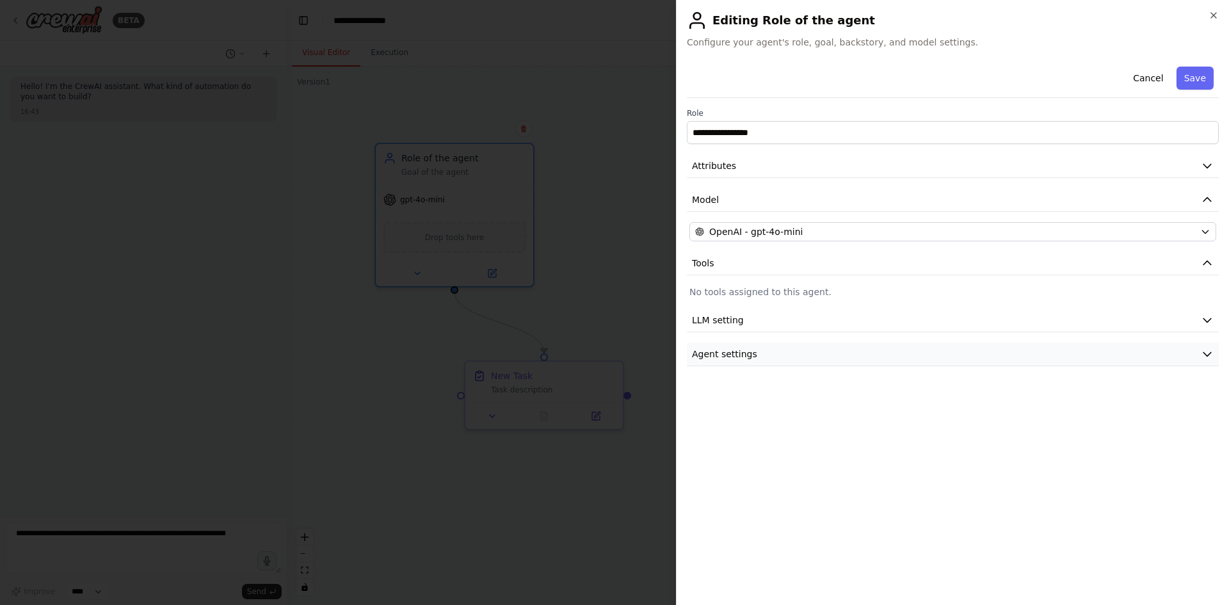
click at [765, 356] on button "Agent settings" at bounding box center [953, 354] width 532 height 24
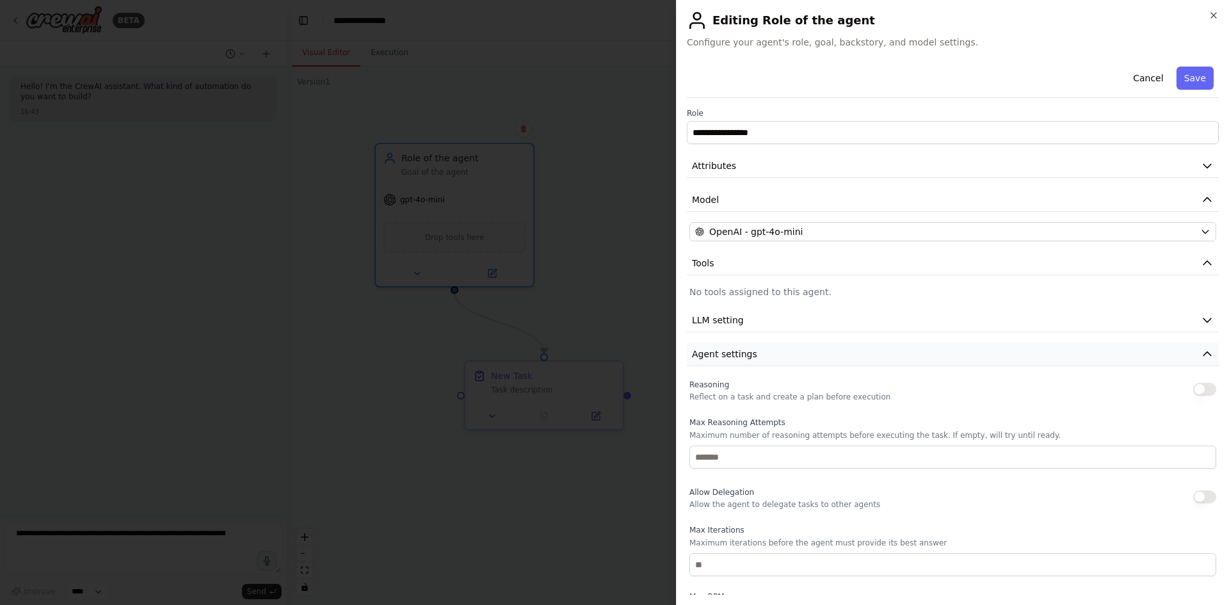
click at [766, 355] on button "Agent settings" at bounding box center [953, 354] width 532 height 24
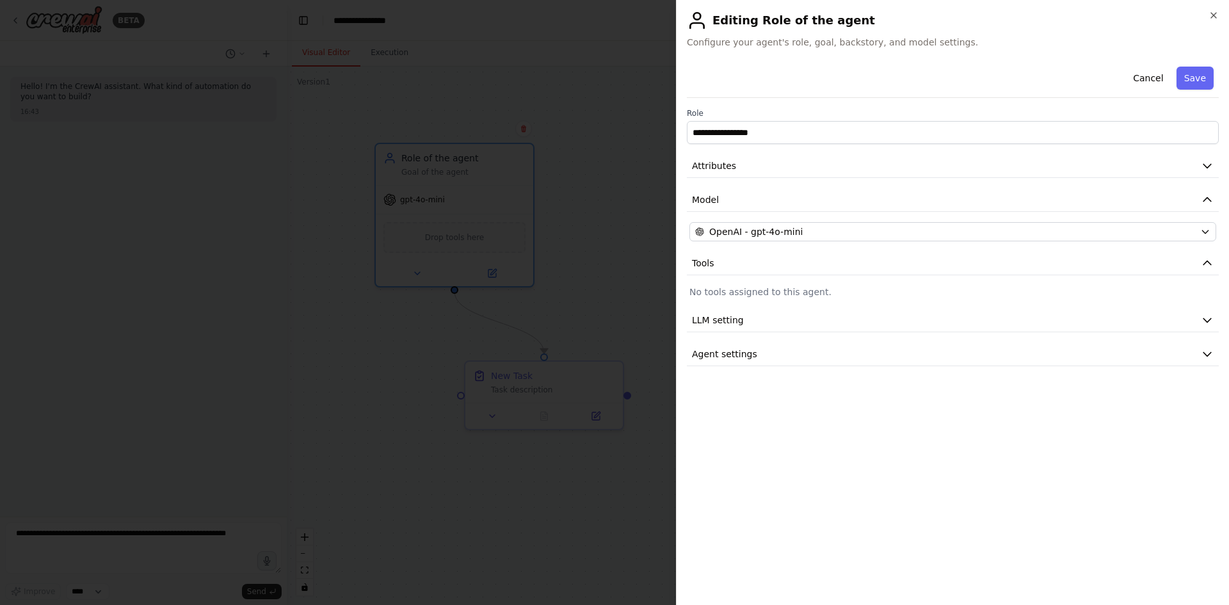
click at [732, 297] on p "No tools assigned to this agent." at bounding box center [952, 291] width 527 height 13
click at [712, 266] on span "Tools" at bounding box center [703, 263] width 22 height 13
click at [536, 264] on div at bounding box center [614, 302] width 1229 height 605
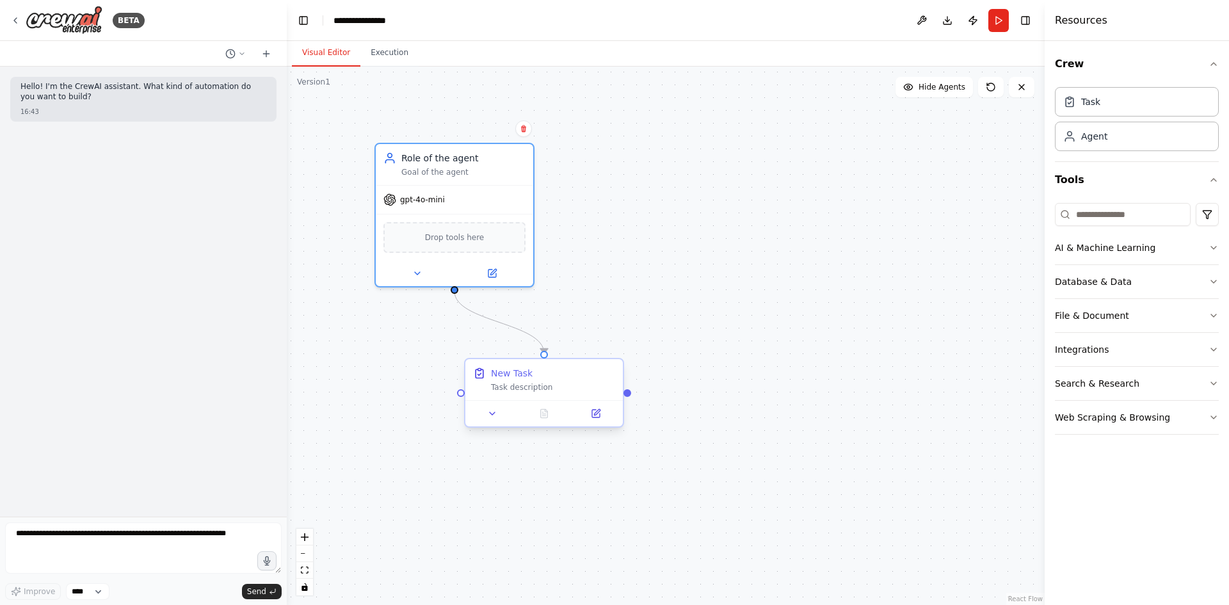
click at [496, 394] on div "New Task Task description" at bounding box center [543, 379] width 157 height 41
click at [602, 420] on button at bounding box center [595, 413] width 44 height 15
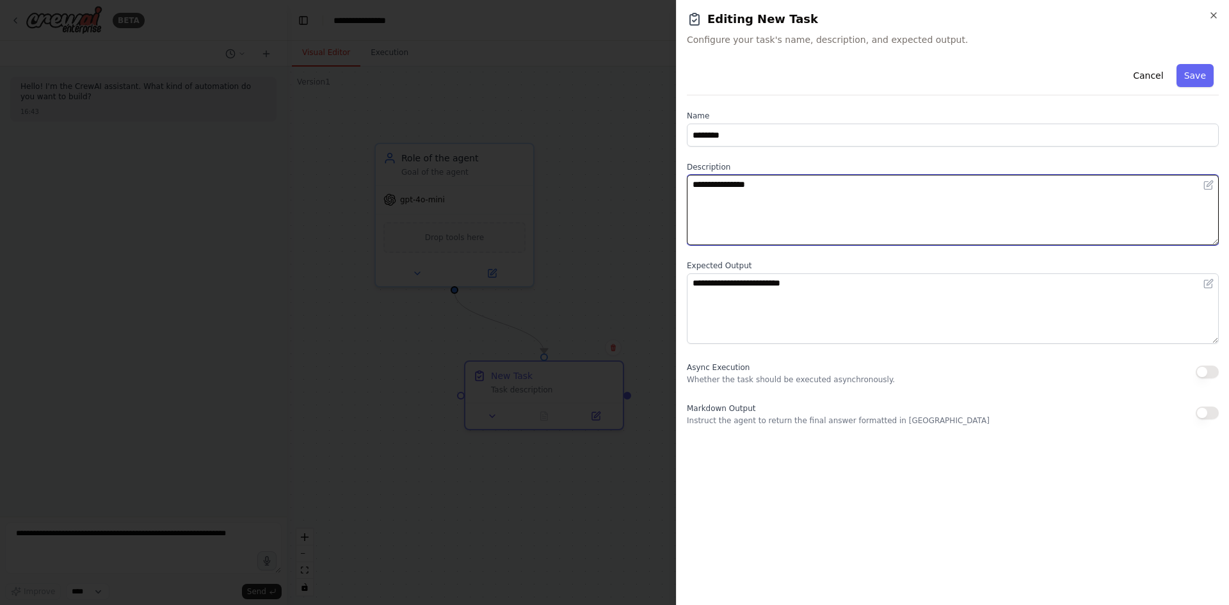
click at [762, 209] on textarea "**********" at bounding box center [953, 210] width 532 height 70
type textarea "*"
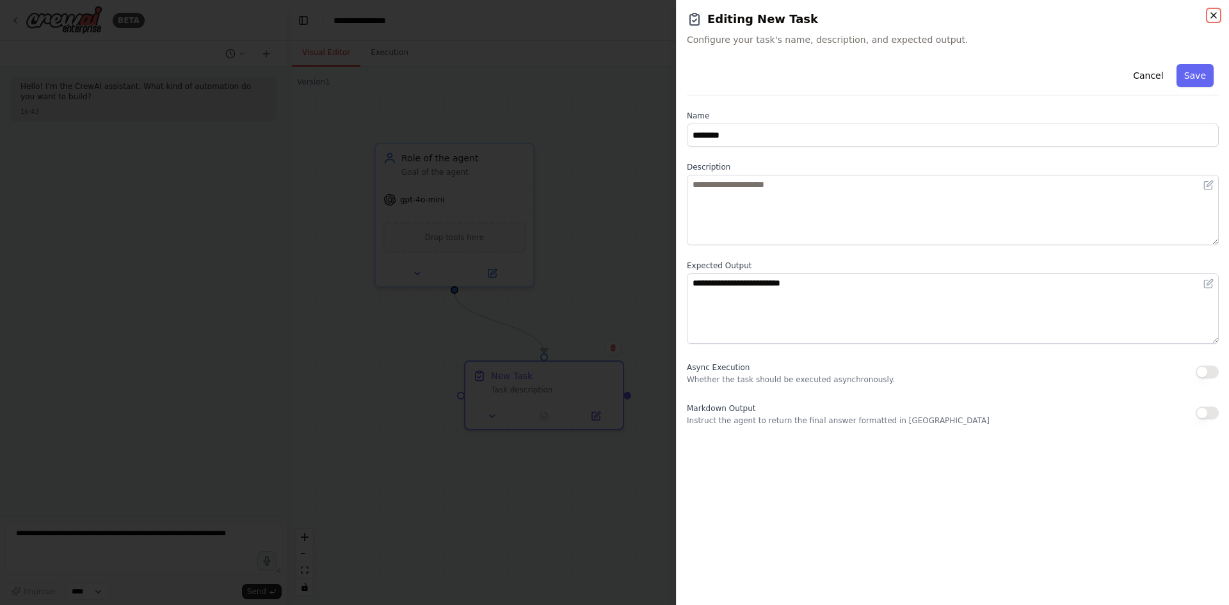
click at [1217, 13] on icon "button" at bounding box center [1213, 15] width 10 height 10
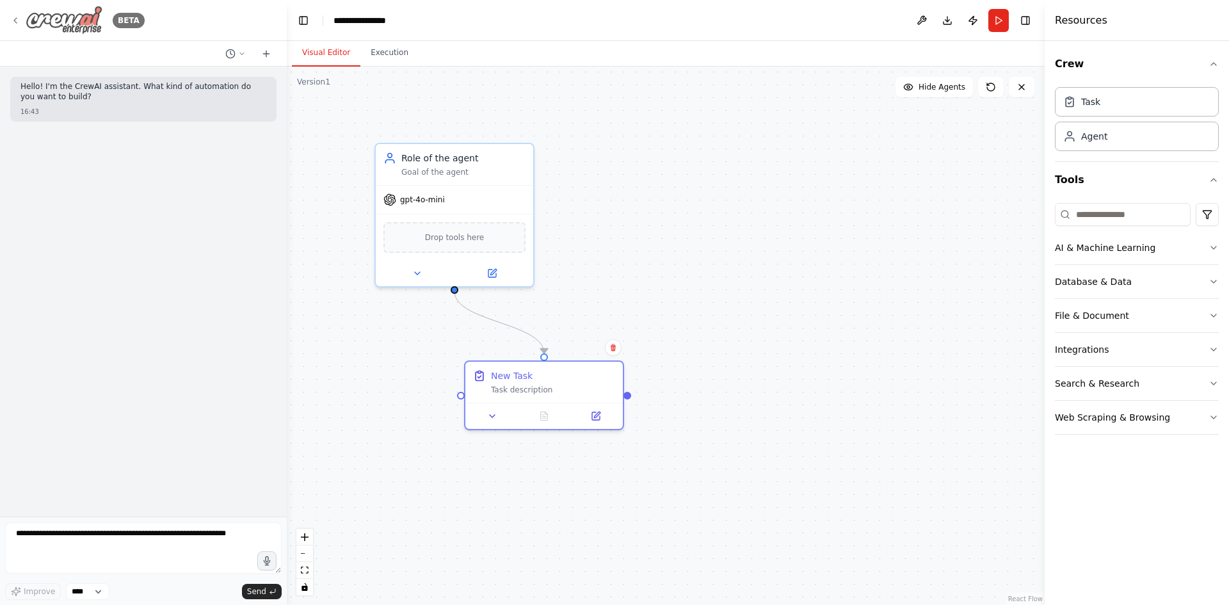
click at [10, 20] on icon at bounding box center [15, 20] width 10 height 10
